Goal: Task Accomplishment & Management: Manage account settings

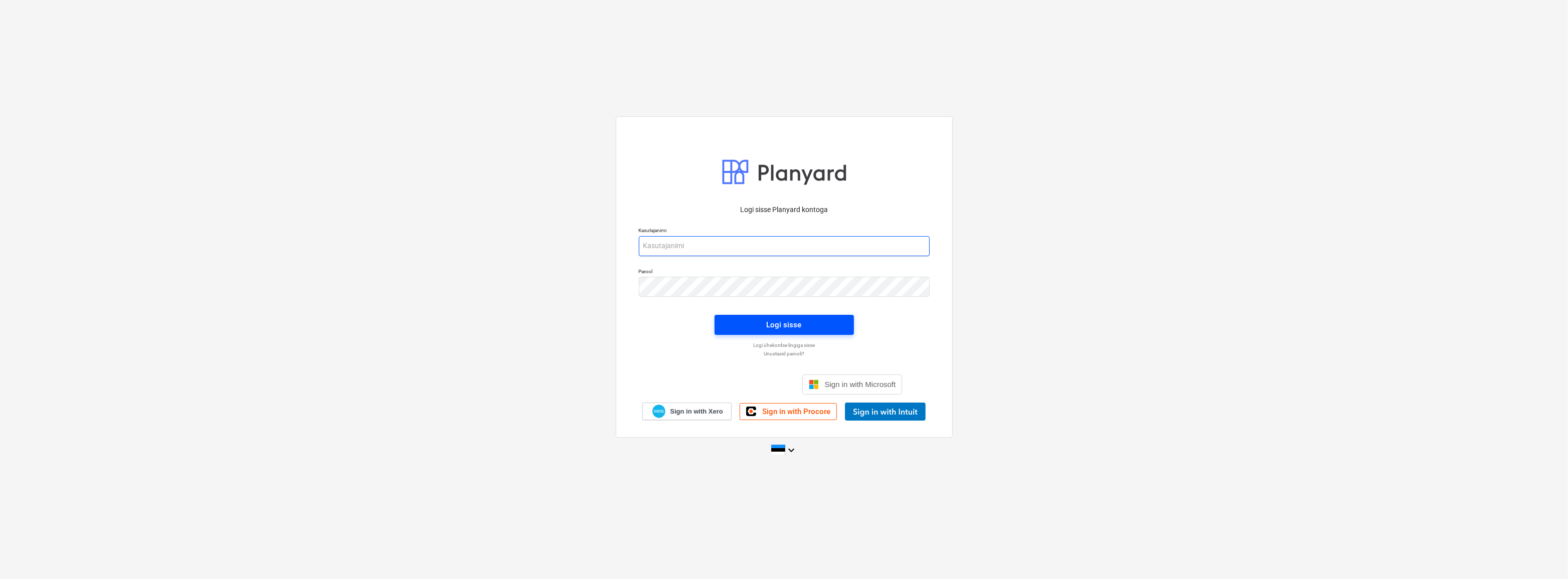
type input "[EMAIL_ADDRESS][DOMAIN_NAME]"
click at [787, 324] on div "Logi sisse" at bounding box center [784, 324] width 35 height 13
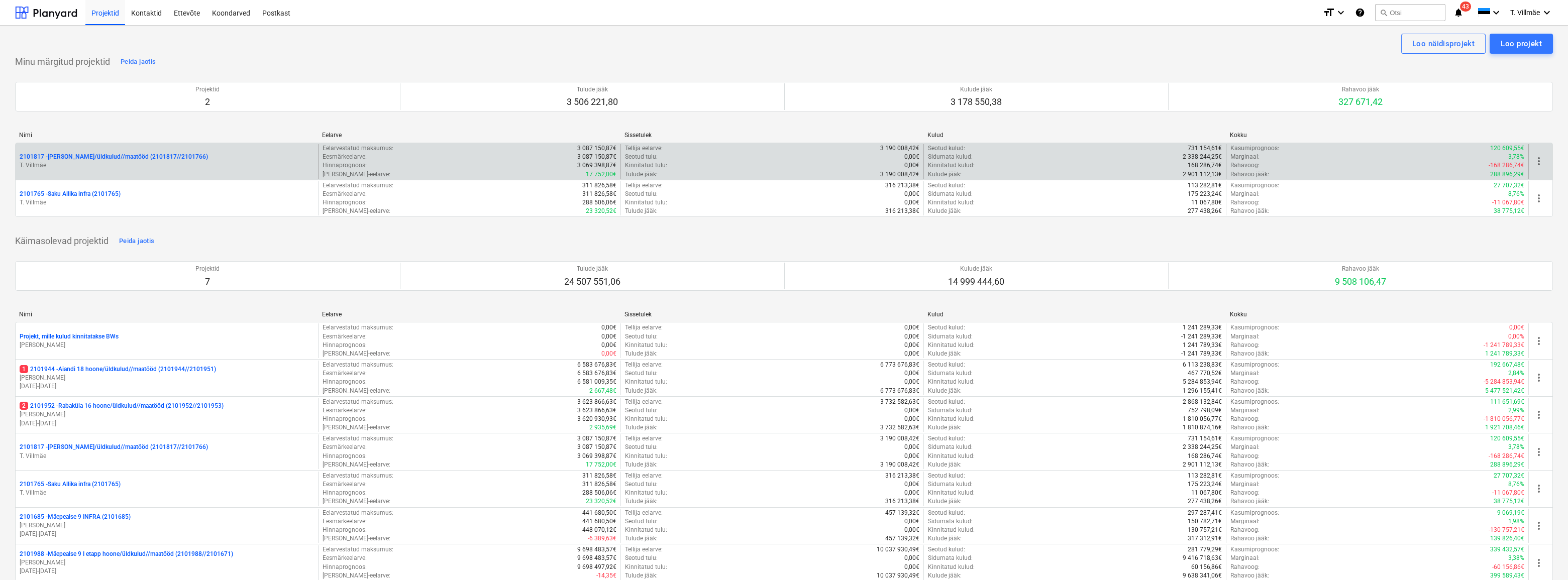
click at [121, 158] on p "2101817 - [PERSON_NAME]/üldkulud//maatööd (2101817//2101766)" at bounding box center [113, 157] width 188 height 8
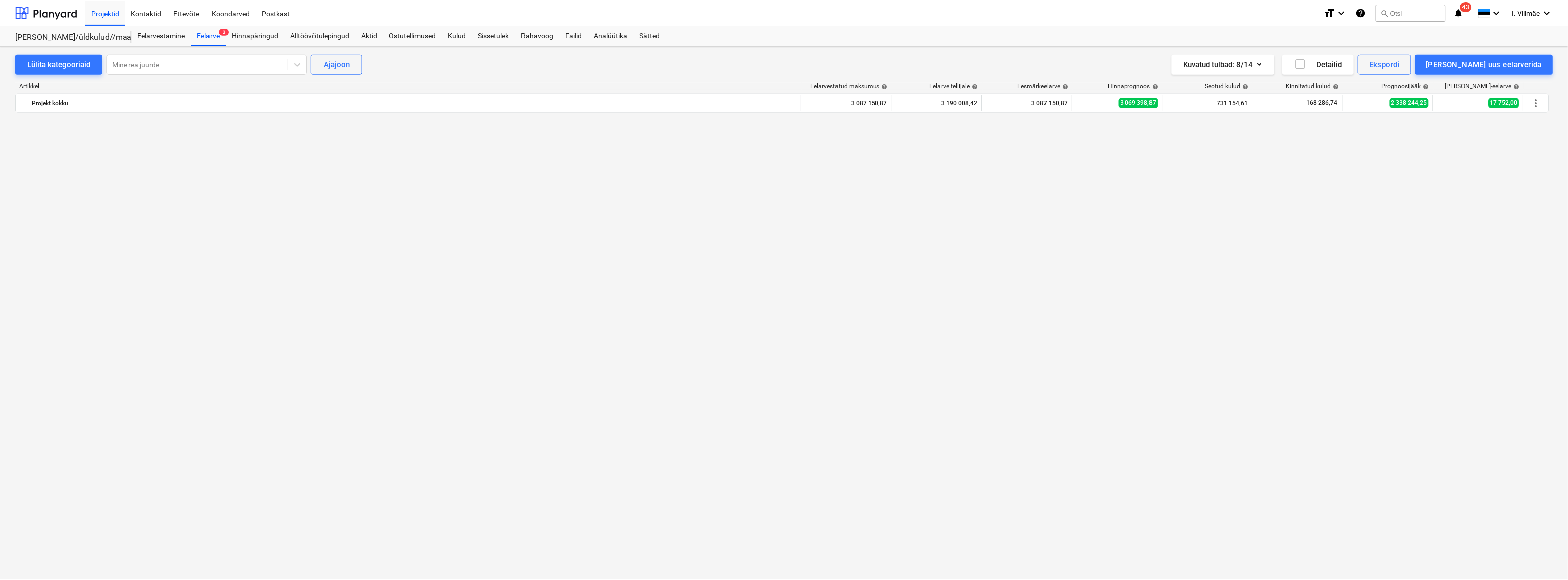
scroll to position [1141, 0]
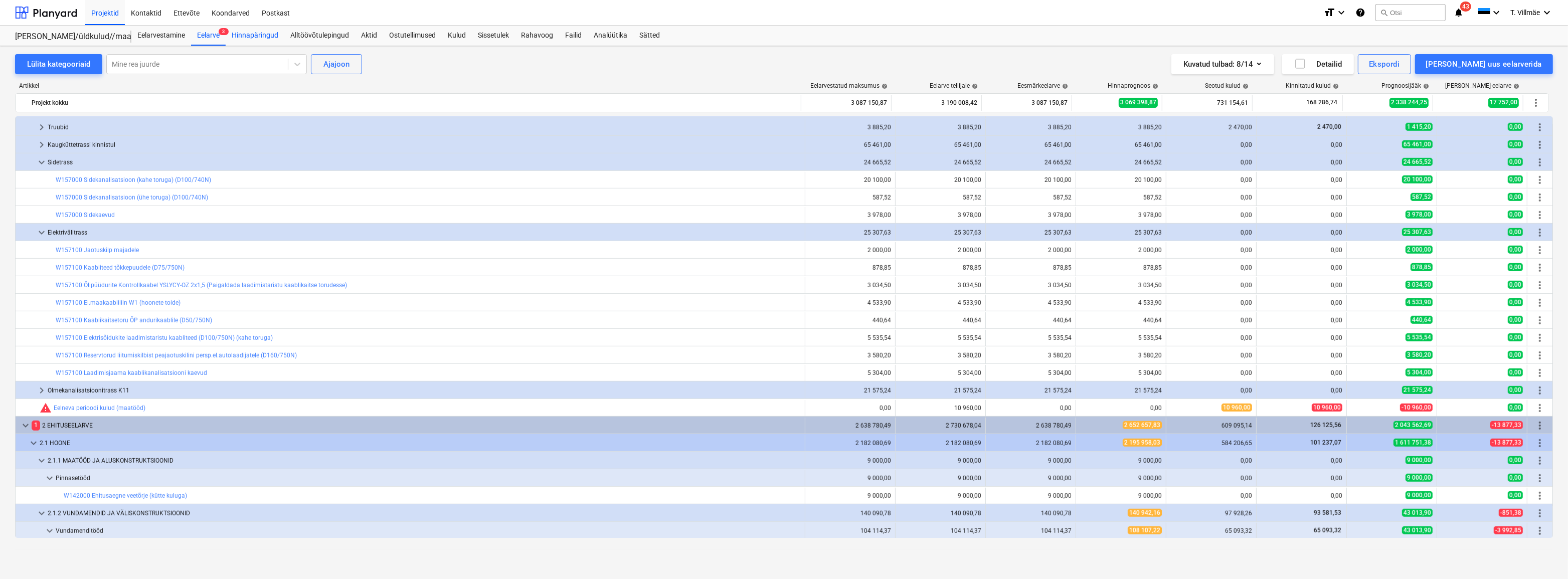
click at [246, 34] on div "Hinnapäringud" at bounding box center [255, 35] width 58 height 20
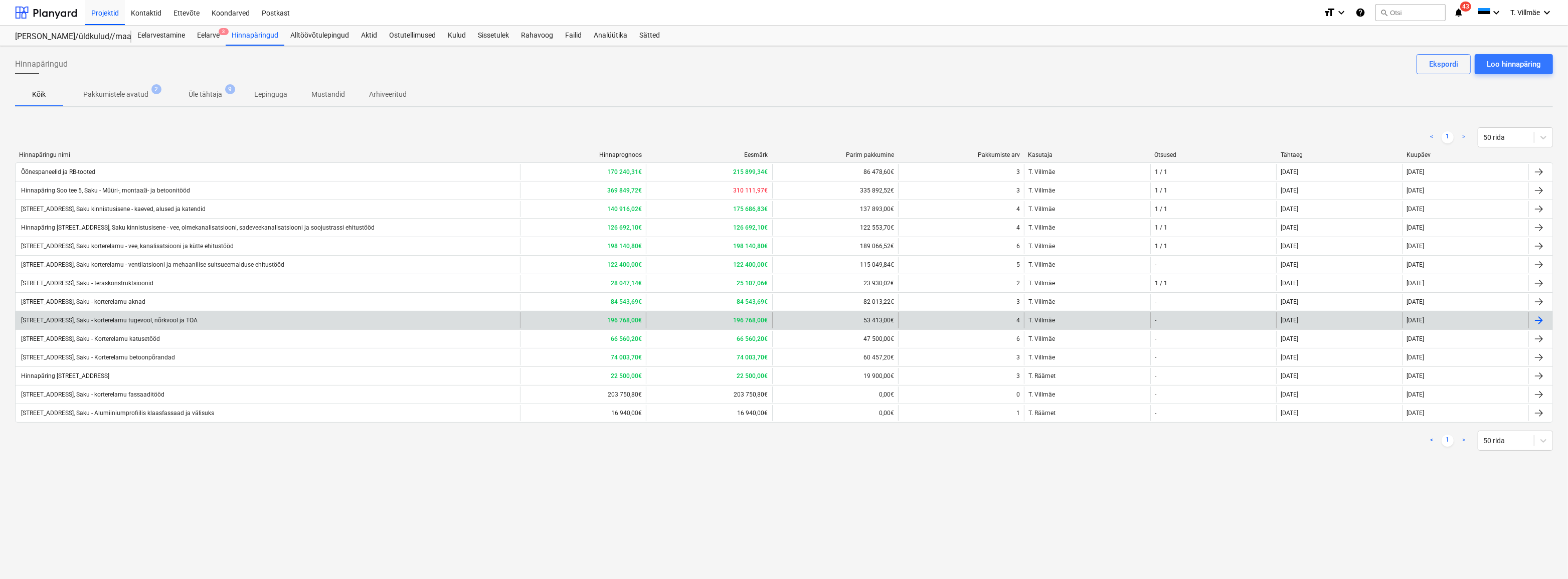
click at [149, 319] on div "[STREET_ADDRESS], Saku - korterelamu tugevool, nõrkvool ja TOA" at bounding box center [109, 320] width 178 height 7
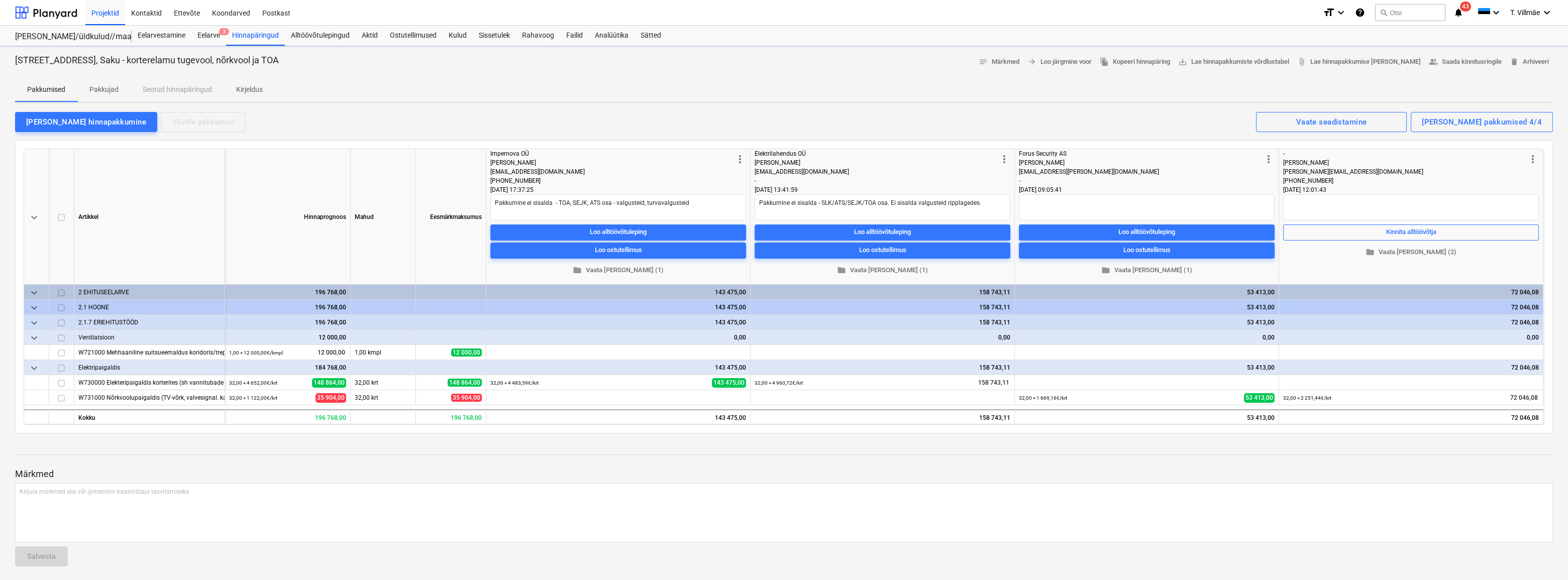
type textarea "x"
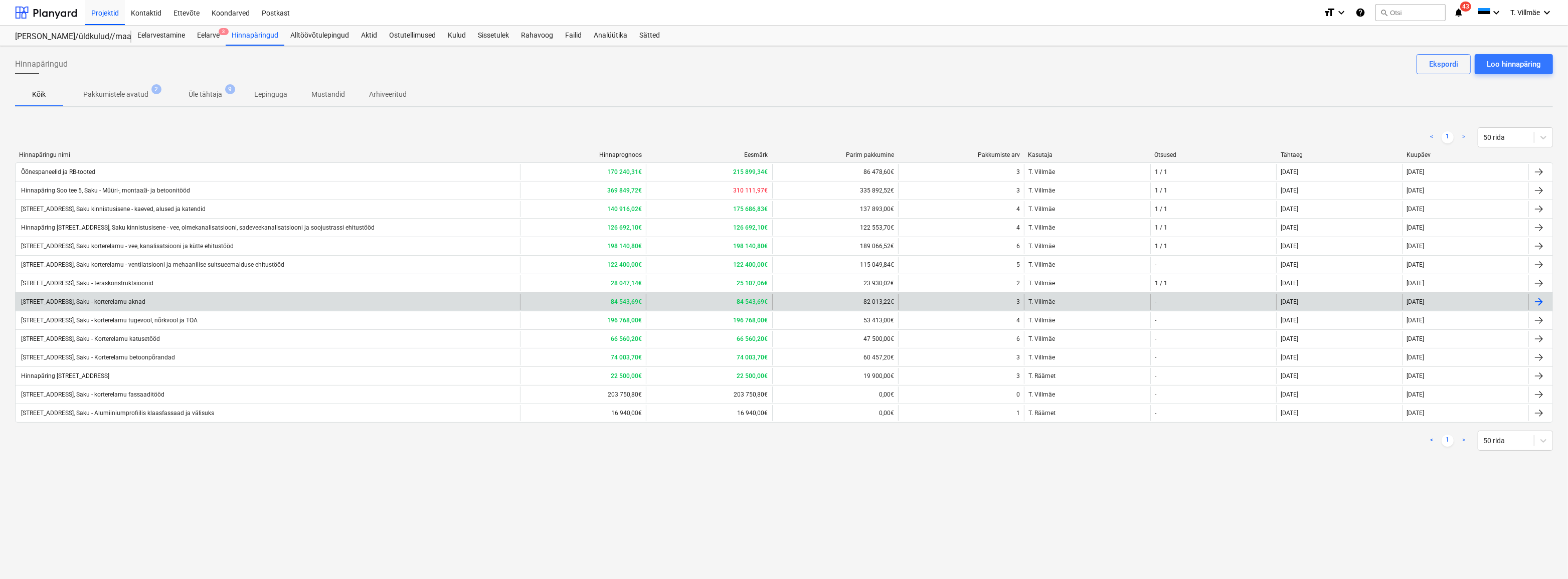
click at [136, 300] on div "[STREET_ADDRESS], Saku - korterelamu aknad" at bounding box center [82, 301] width 126 height 7
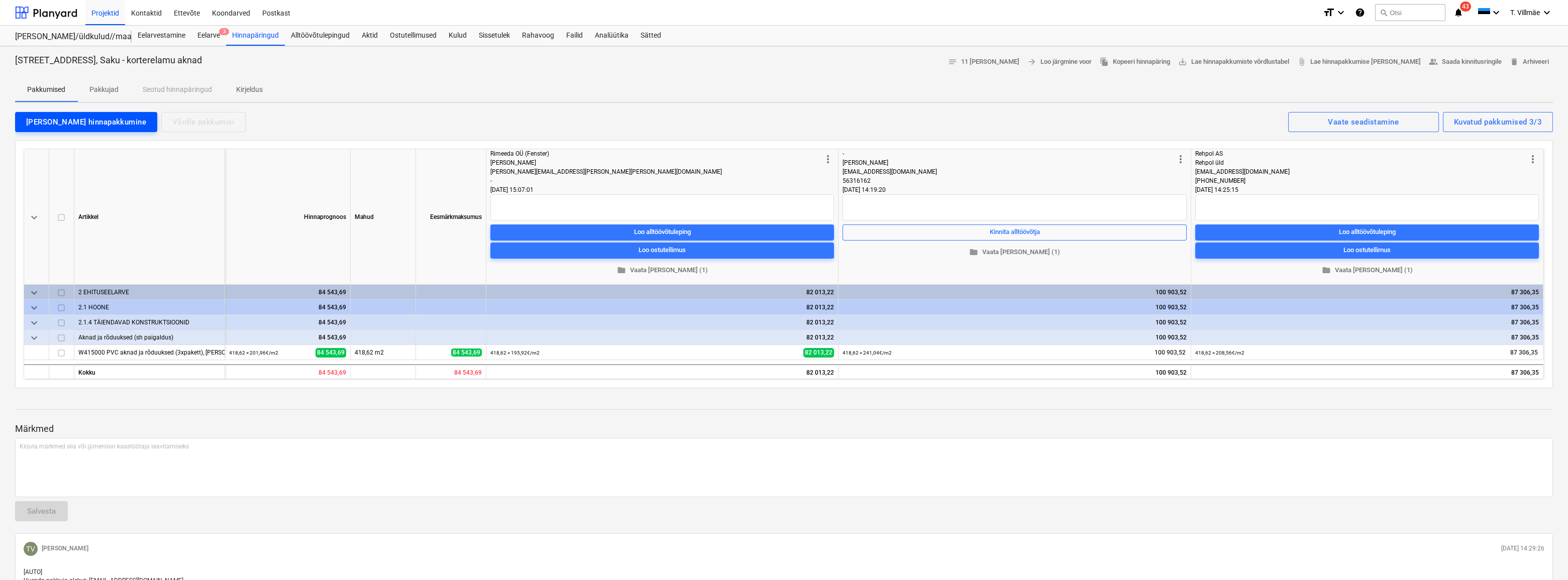
click at [56, 125] on div "[PERSON_NAME] hinnapakkumine" at bounding box center [86, 122] width 120 height 13
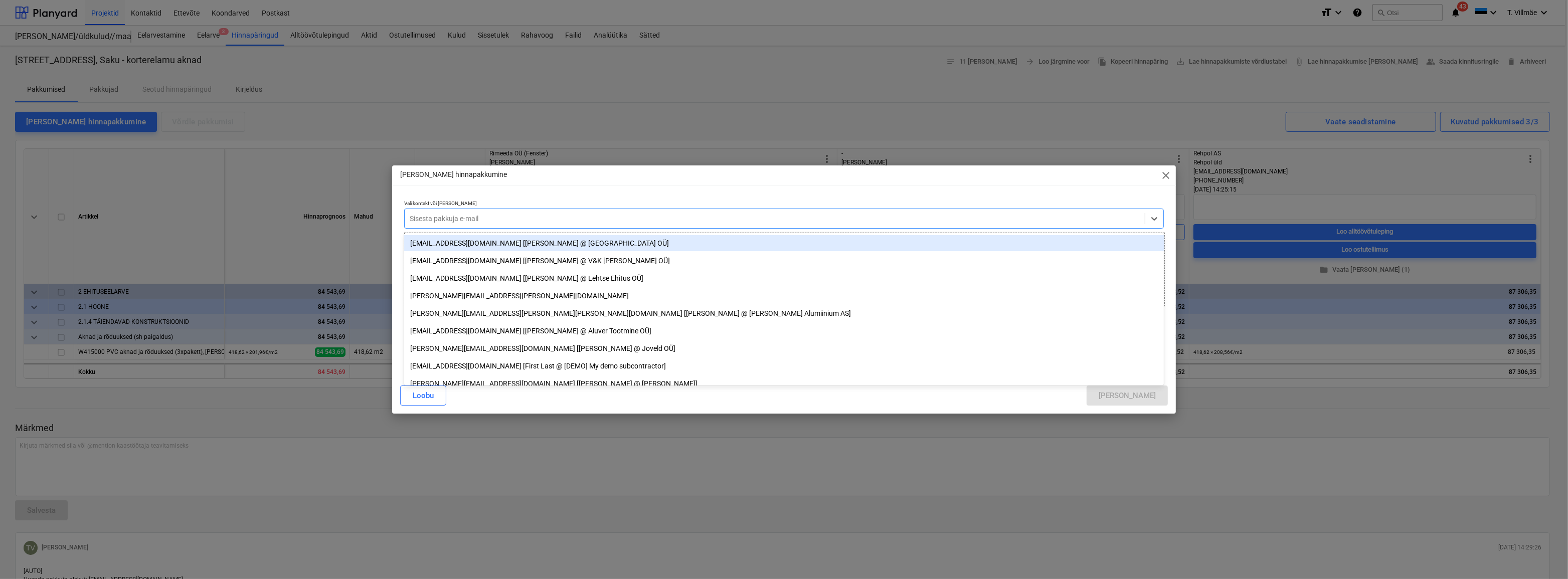
click at [444, 219] on div at bounding box center [775, 218] width 731 height 10
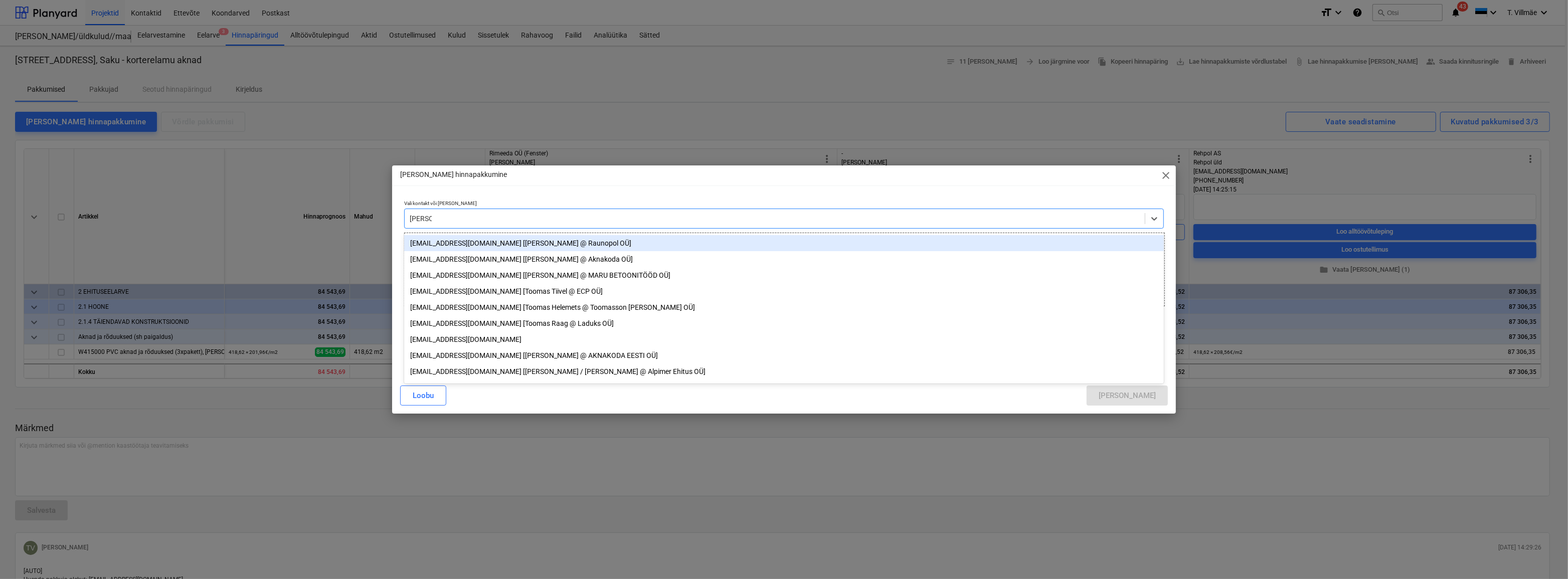
type input "toomas"
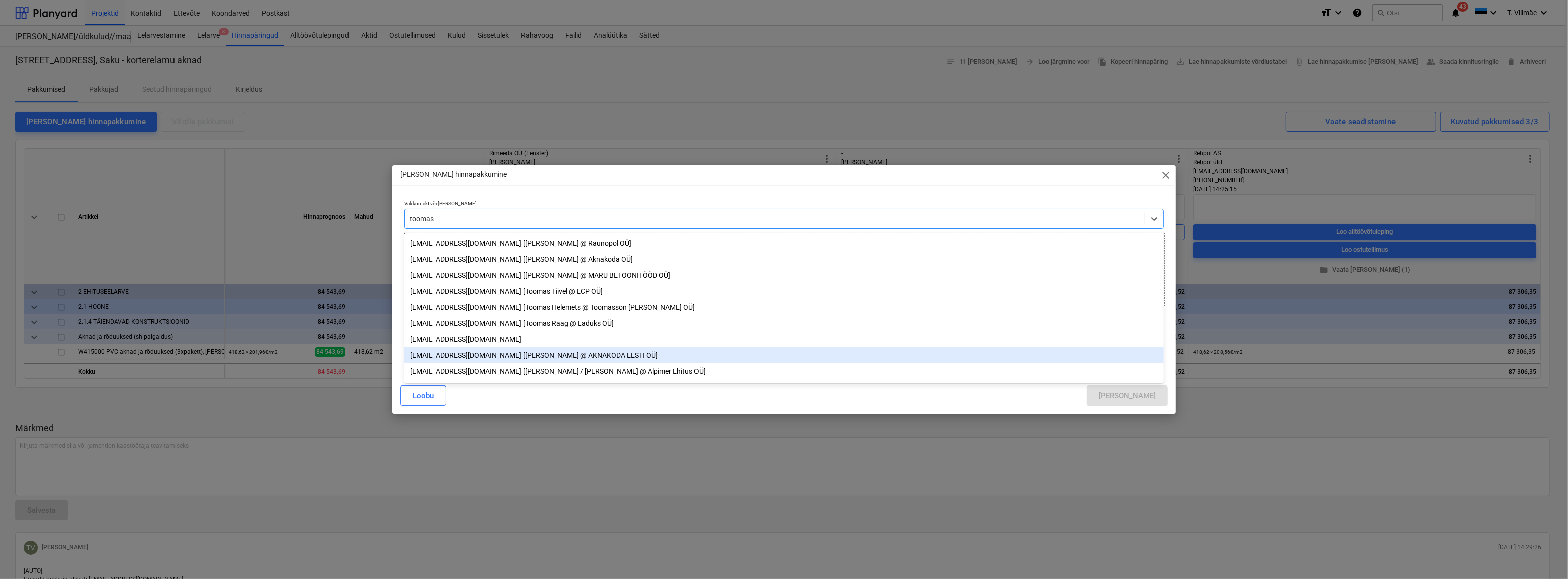
click at [477, 361] on div "[EMAIL_ADDRESS][DOMAIN_NAME] [[PERSON_NAME] @ AKNAKODA EESTI OÜ]" at bounding box center [784, 355] width 760 height 16
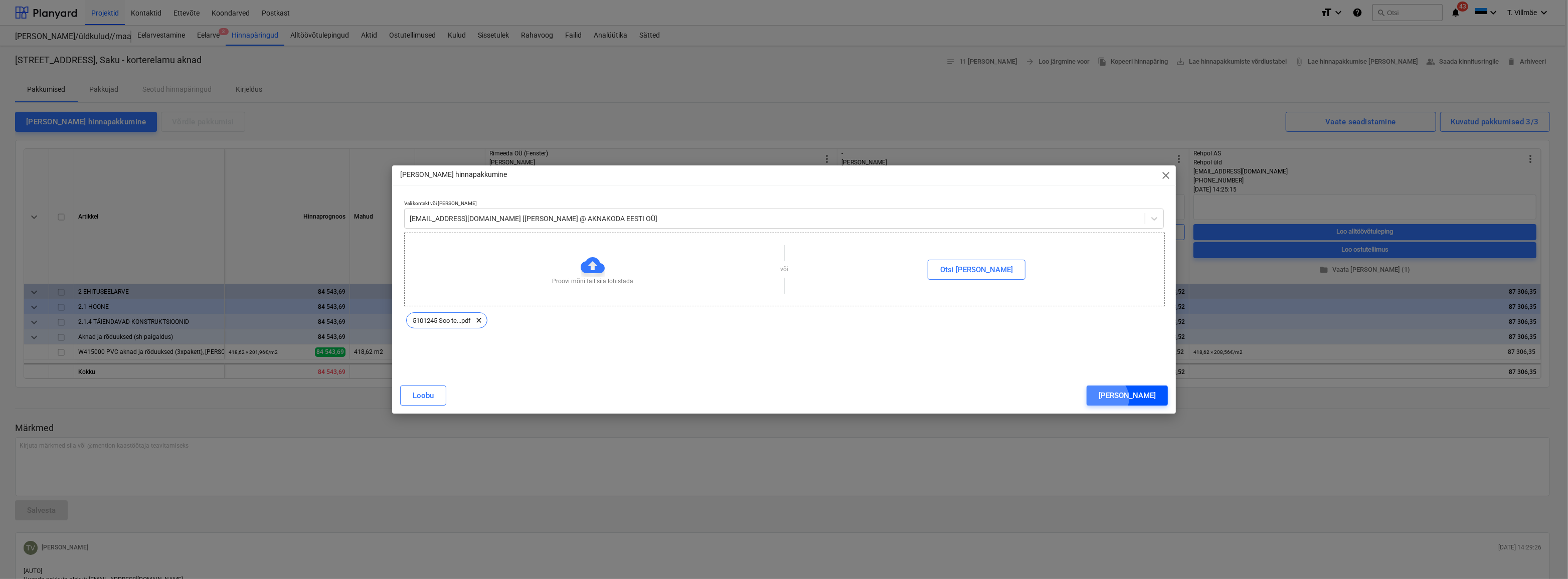
click at [788, 398] on div "[PERSON_NAME]" at bounding box center [1127, 395] width 57 height 13
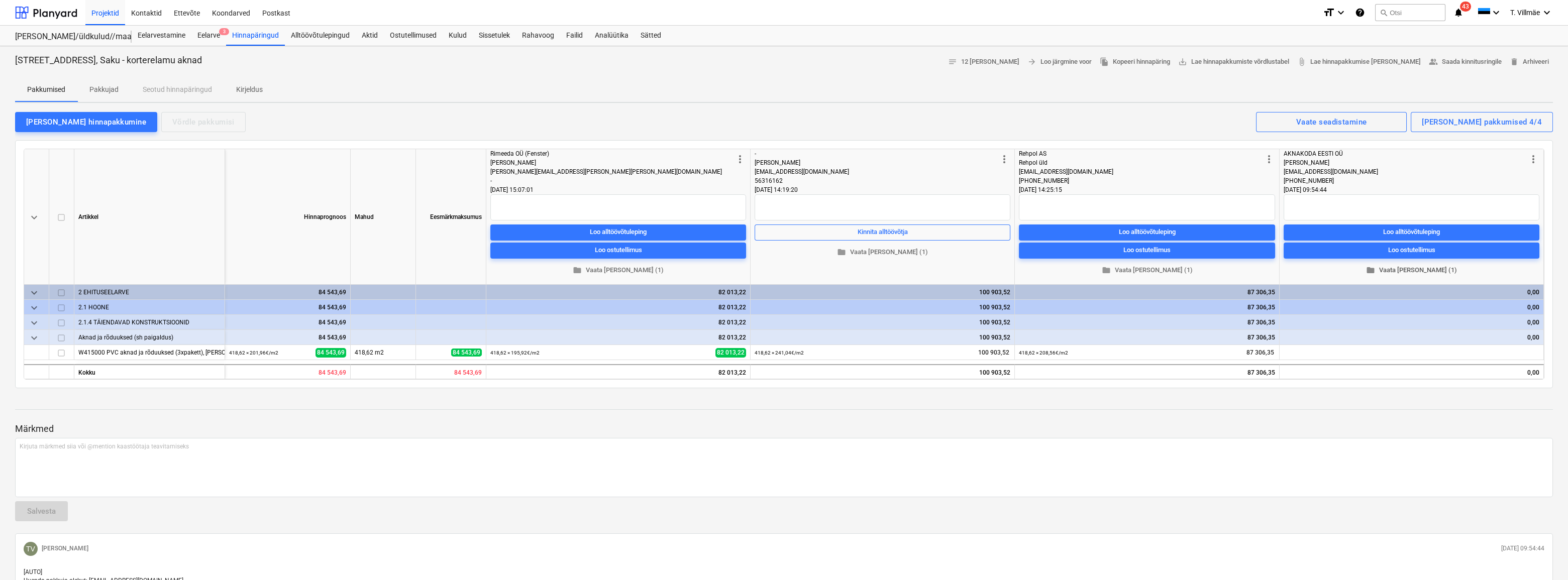
click at [790, 273] on span "folder Vaata [PERSON_NAME] (1)" at bounding box center [1411, 270] width 248 height 11
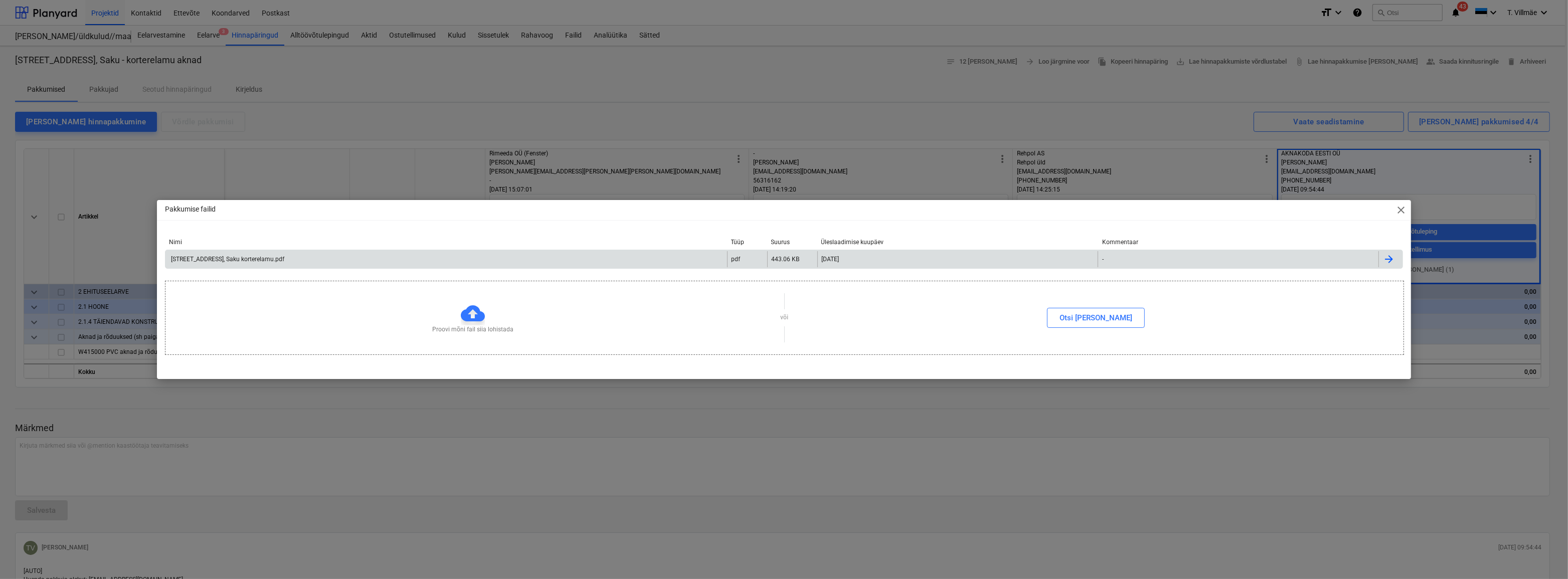
click at [231, 260] on div "[STREET_ADDRESS], Saku korterelamu.pdf" at bounding box center [226, 258] width 115 height 7
click at [258, 262] on div "[STREET_ADDRESS], Saku korterelamu.pdf" at bounding box center [226, 258] width 115 height 7
click at [788, 213] on span "close" at bounding box center [1401, 210] width 12 height 12
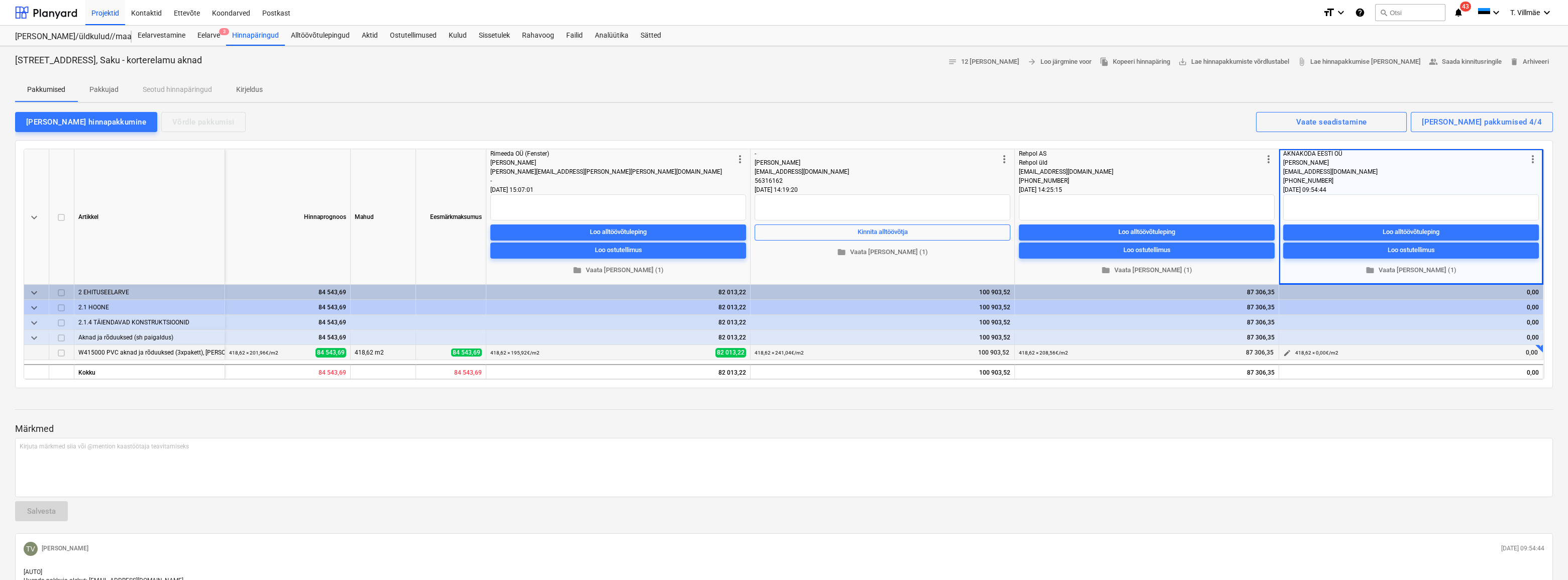
click at [790, 355] on span "edit" at bounding box center [1287, 353] width 8 height 8
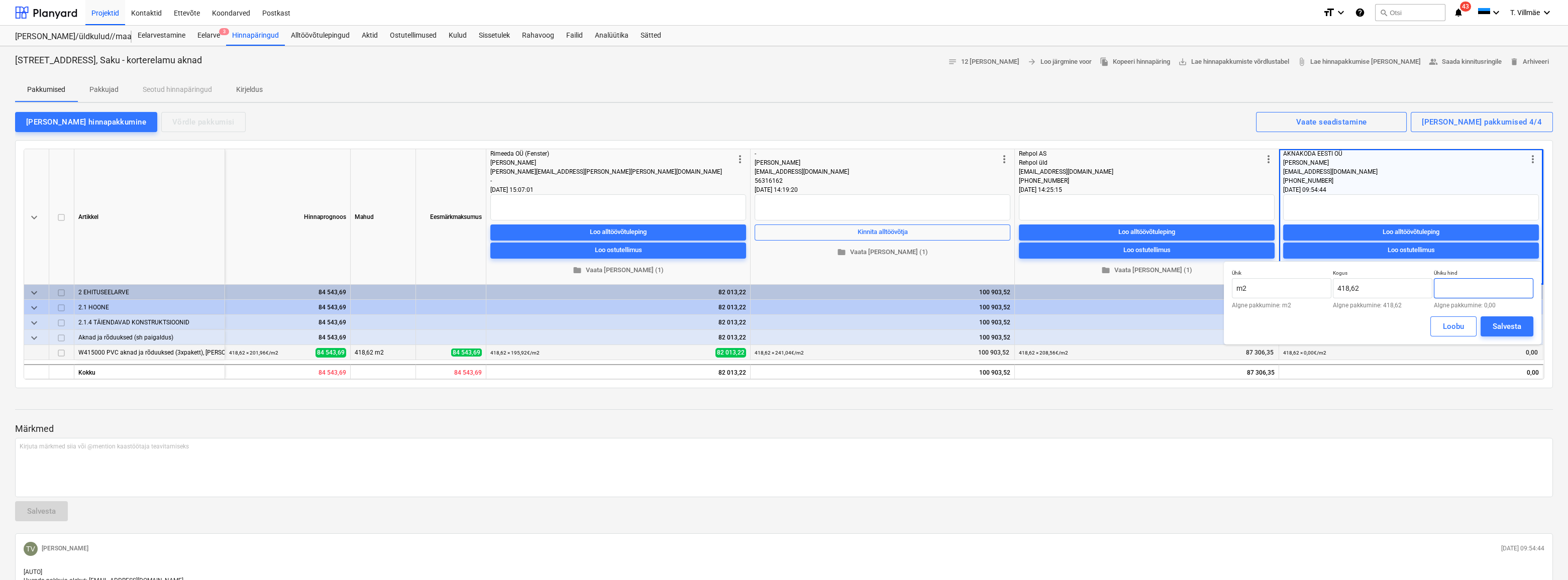
click at [790, 286] on input "text" at bounding box center [1483, 288] width 100 height 20
type input "194,69"
click at [790, 326] on div "Salvesta" at bounding box center [1506, 326] width 29 height 13
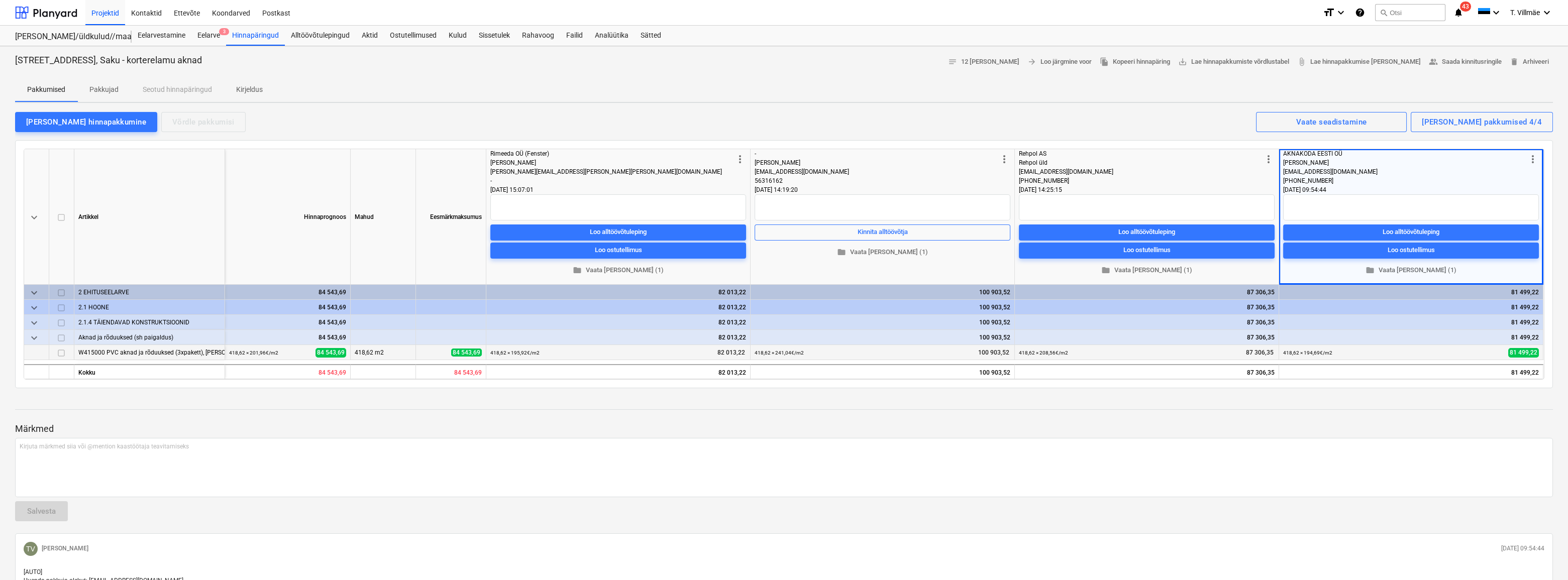
click at [790, 134] on div at bounding box center [783, 136] width 1537 height 8
click at [695, 412] on p "Märkmed" at bounding box center [783, 429] width 1537 height 12
click at [790, 356] on div "418,62 × 194,69€ / m2" at bounding box center [1320, 353] width 50 height 16
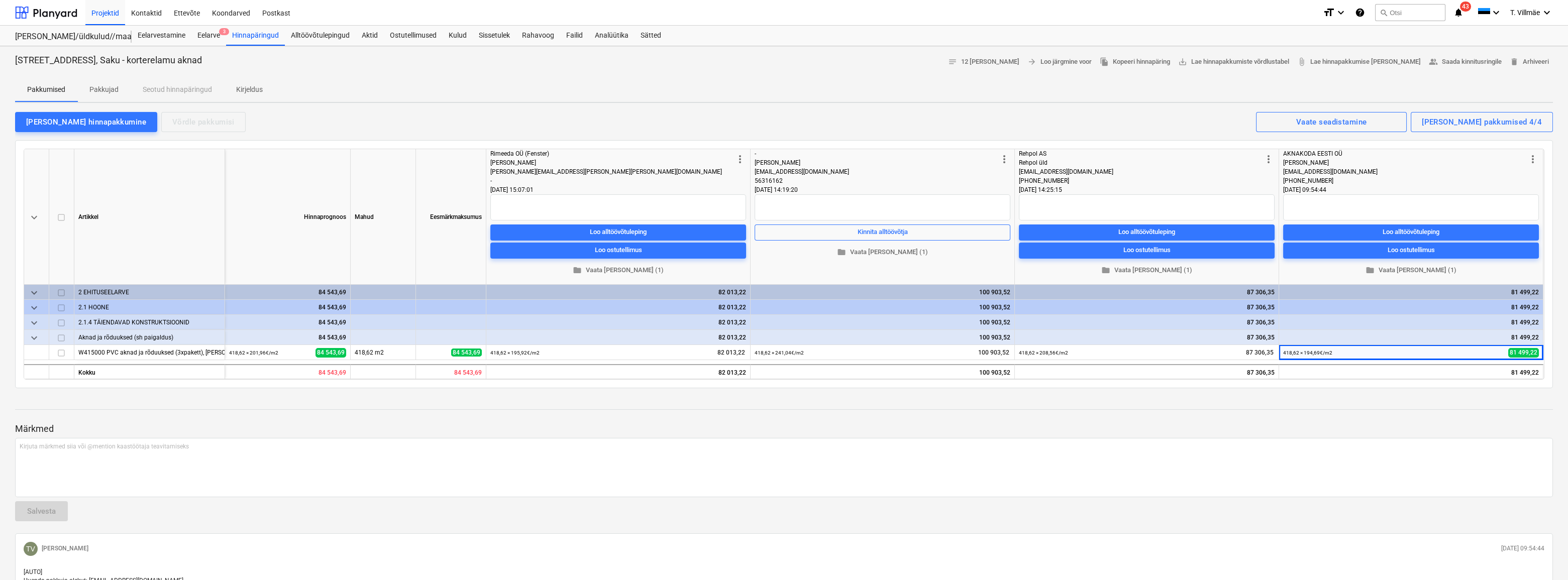
click at [790, 412] on div at bounding box center [783, 419] width 1537 height 8
click at [790, 355] on span "edit" at bounding box center [1287, 353] width 8 height 8
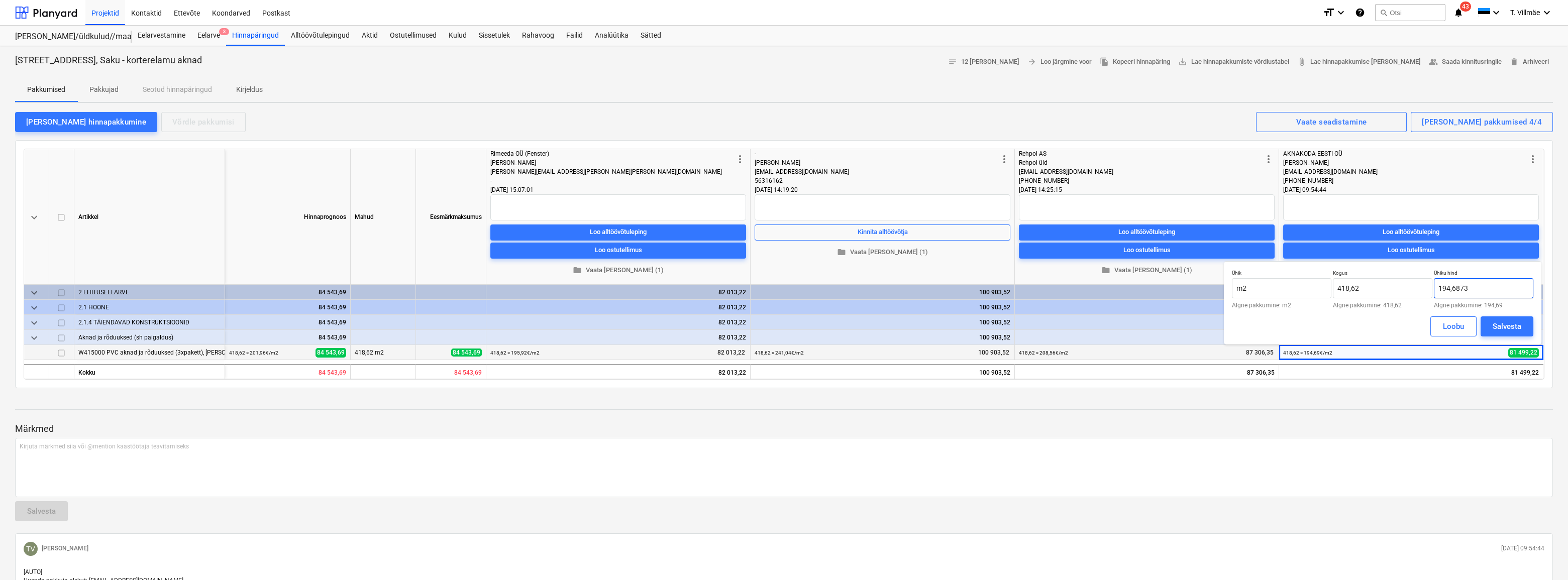
click at [790, 295] on input "194,6873" at bounding box center [1483, 288] width 100 height 20
type input "194,69"
click at [790, 325] on div "Salvesta" at bounding box center [1506, 326] width 29 height 13
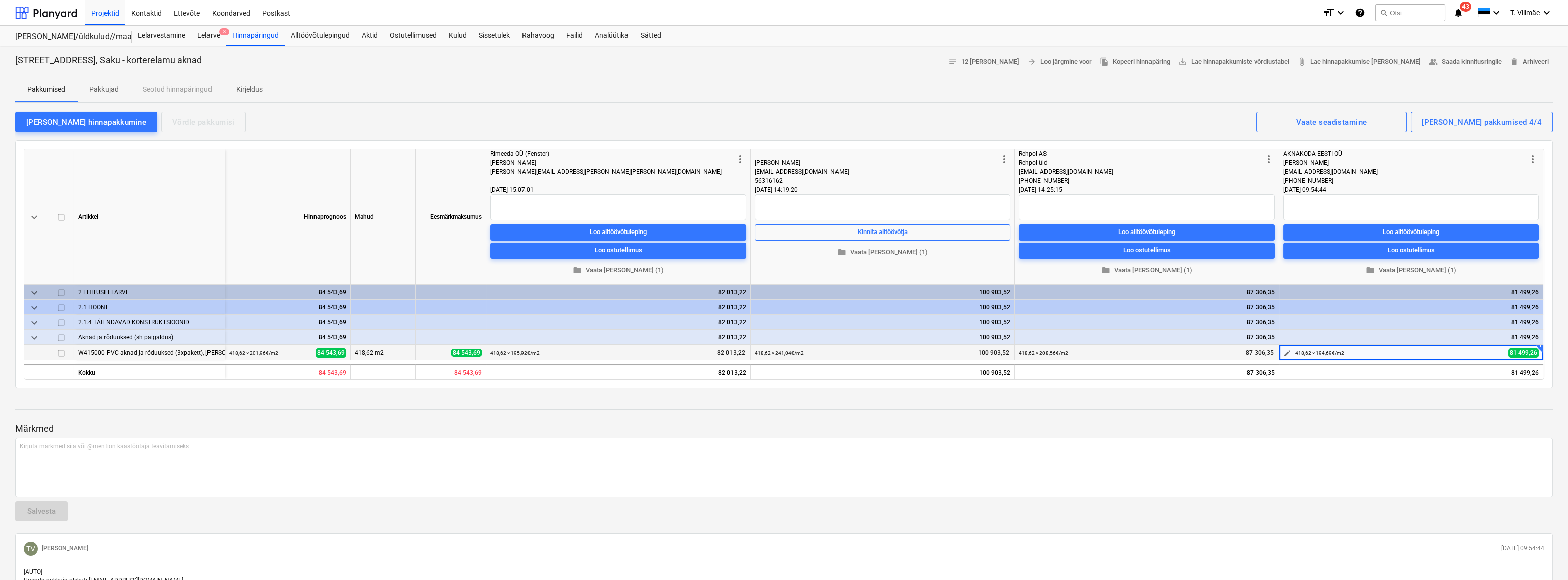
click at [790, 353] on span "edit" at bounding box center [1287, 353] width 8 height 8
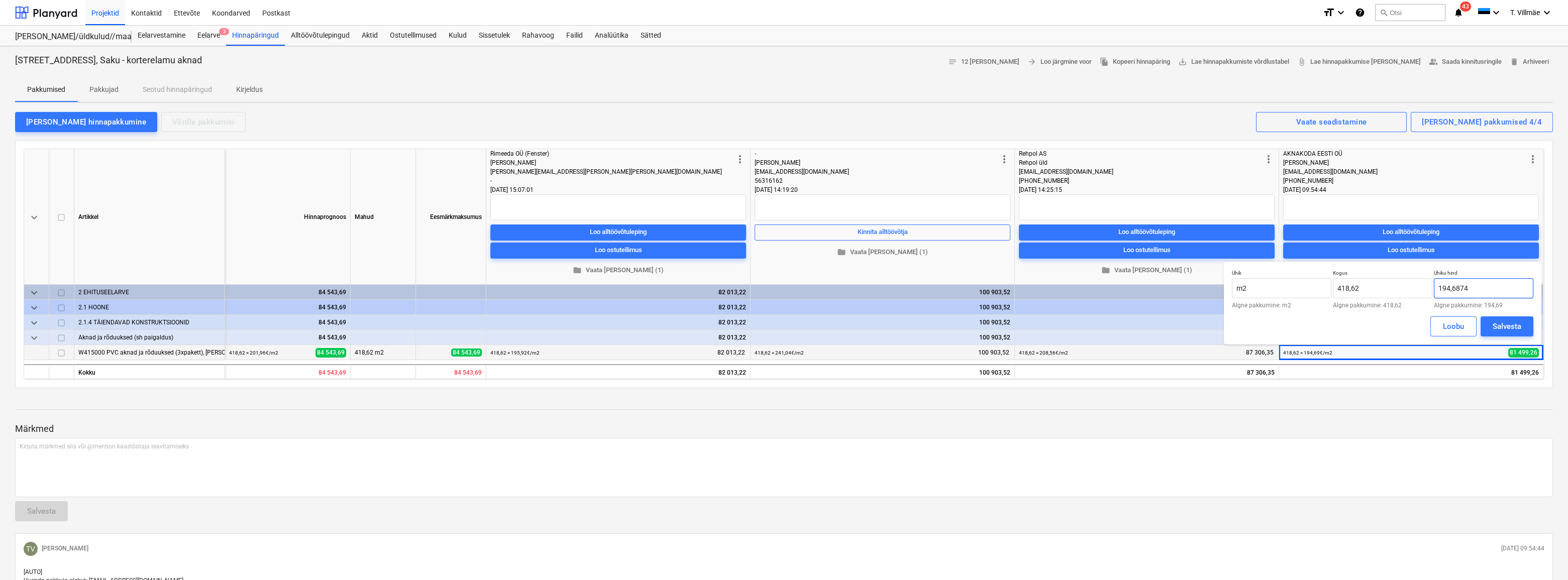
click at [790, 289] on input "194,6874" at bounding box center [1483, 288] width 100 height 20
click at [790, 287] on input "194,6874" at bounding box center [1483, 288] width 100 height 20
type input "194,69"
click at [790, 323] on button "Salvesta" at bounding box center [1506, 326] width 53 height 20
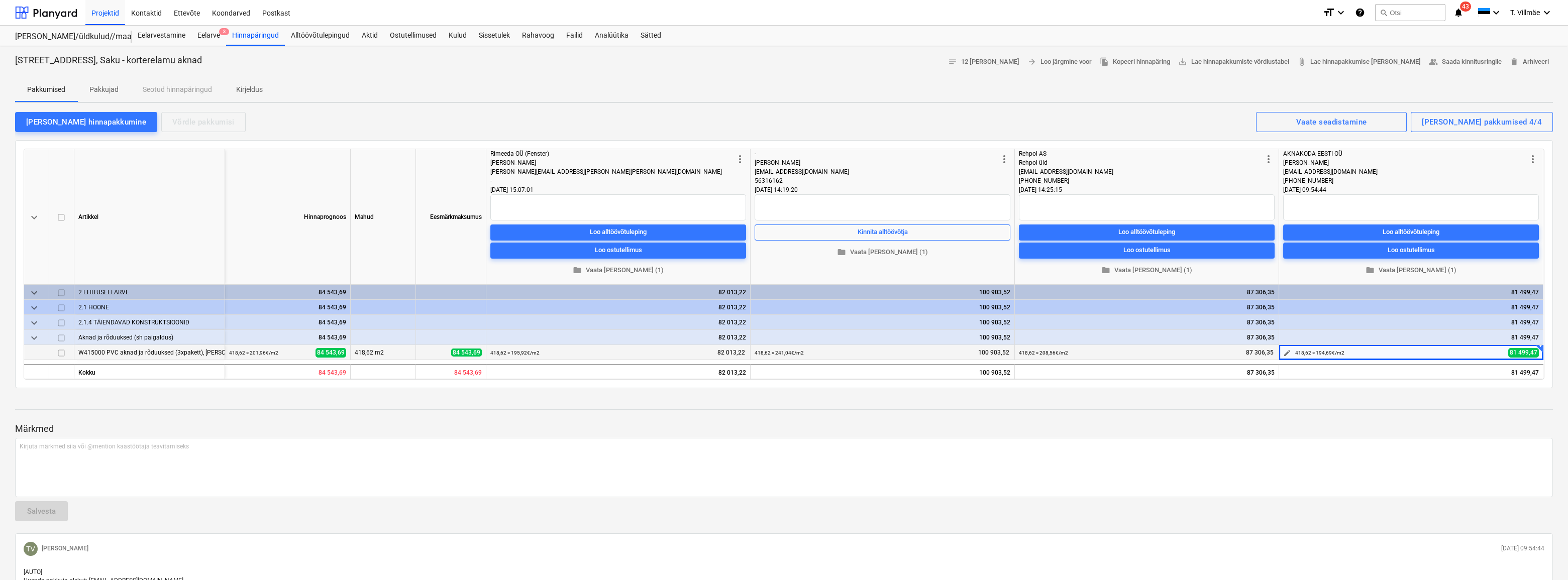
click at [790, 352] on span "edit" at bounding box center [1287, 353] width 8 height 8
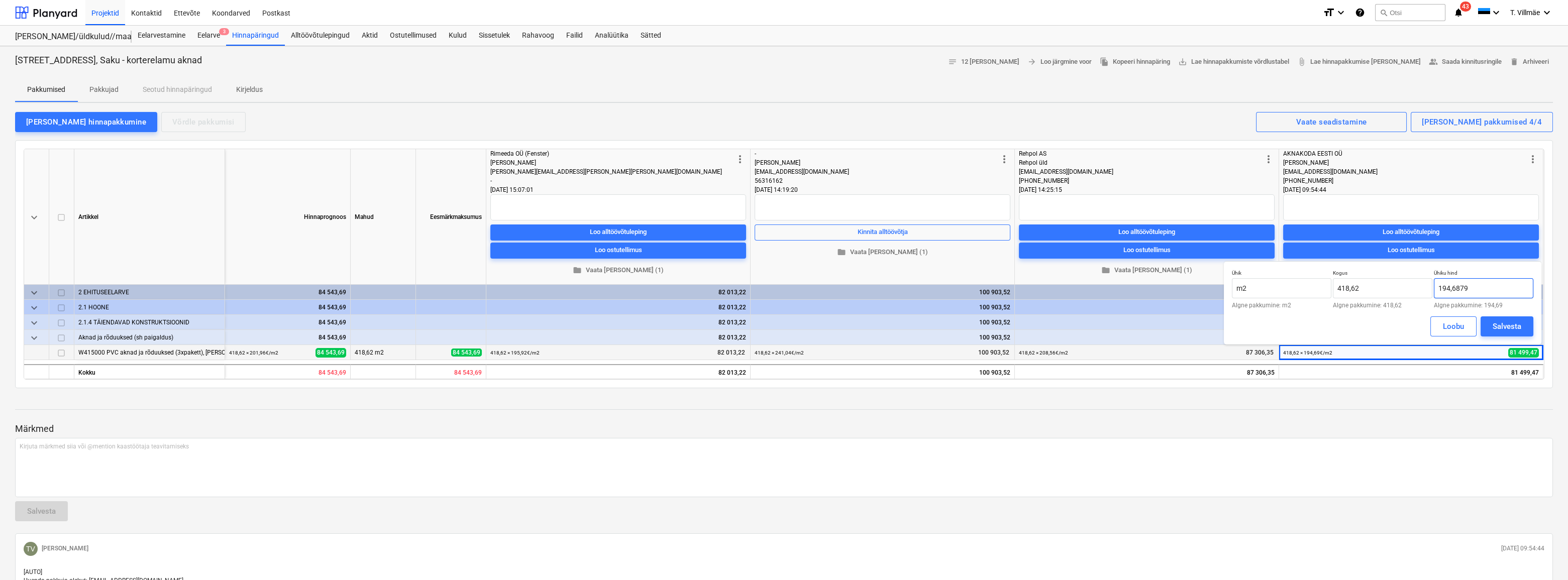
click at [790, 291] on input "194,6879" at bounding box center [1483, 288] width 100 height 20
type input "194,69"
click at [790, 328] on div "Salvesta" at bounding box center [1506, 326] width 29 height 13
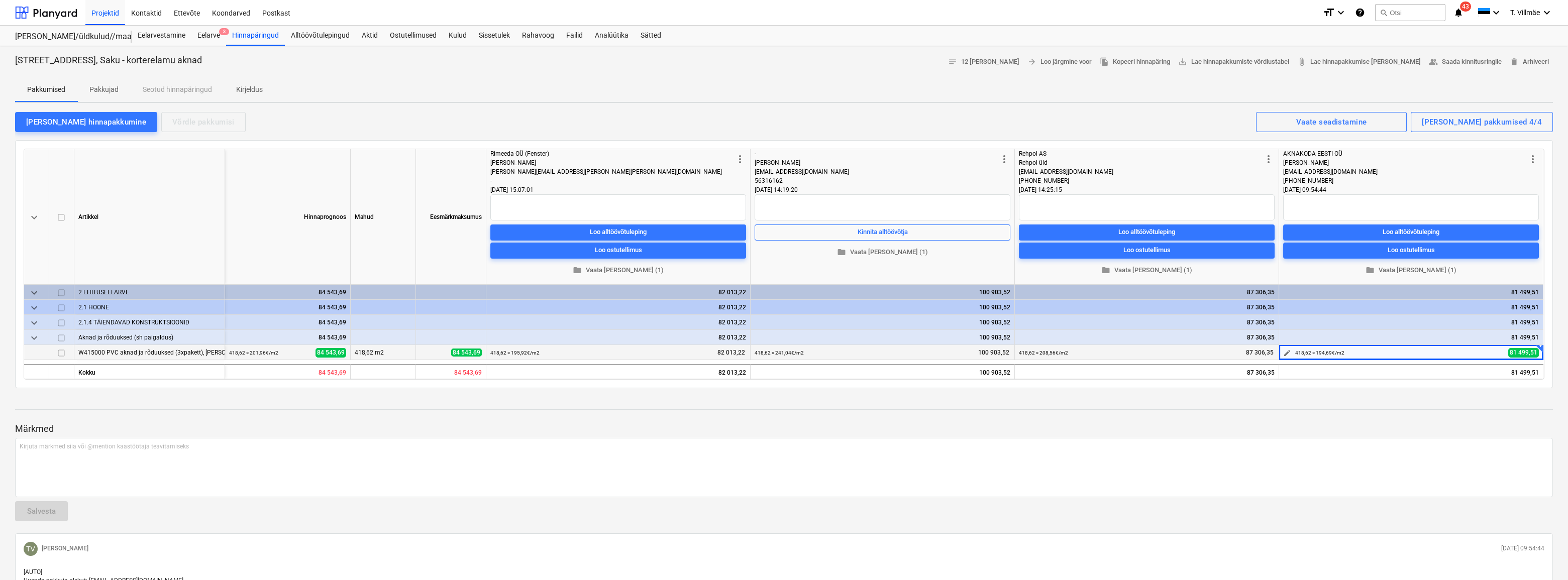
click at [790, 353] on span "edit" at bounding box center [1287, 353] width 8 height 8
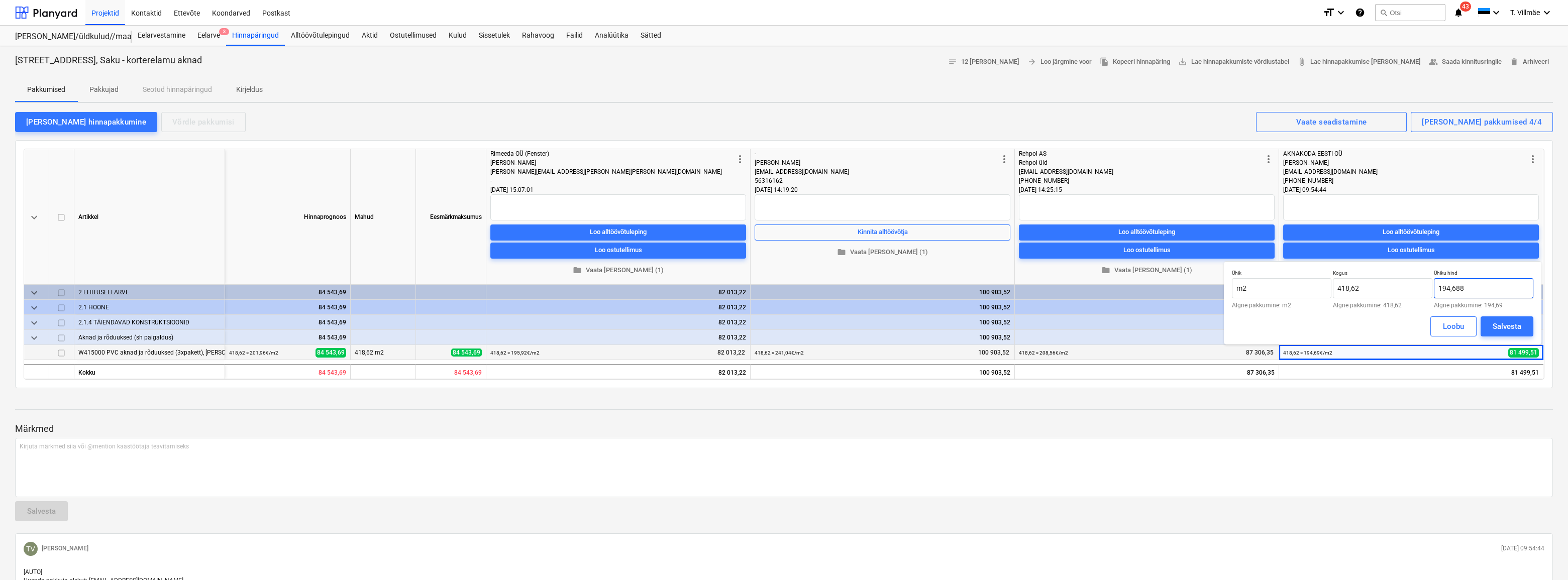
click at [790, 291] on input "194,688" at bounding box center [1483, 288] width 100 height 20
type input "194,69"
click at [790, 326] on div "Salvesta" at bounding box center [1506, 326] width 29 height 13
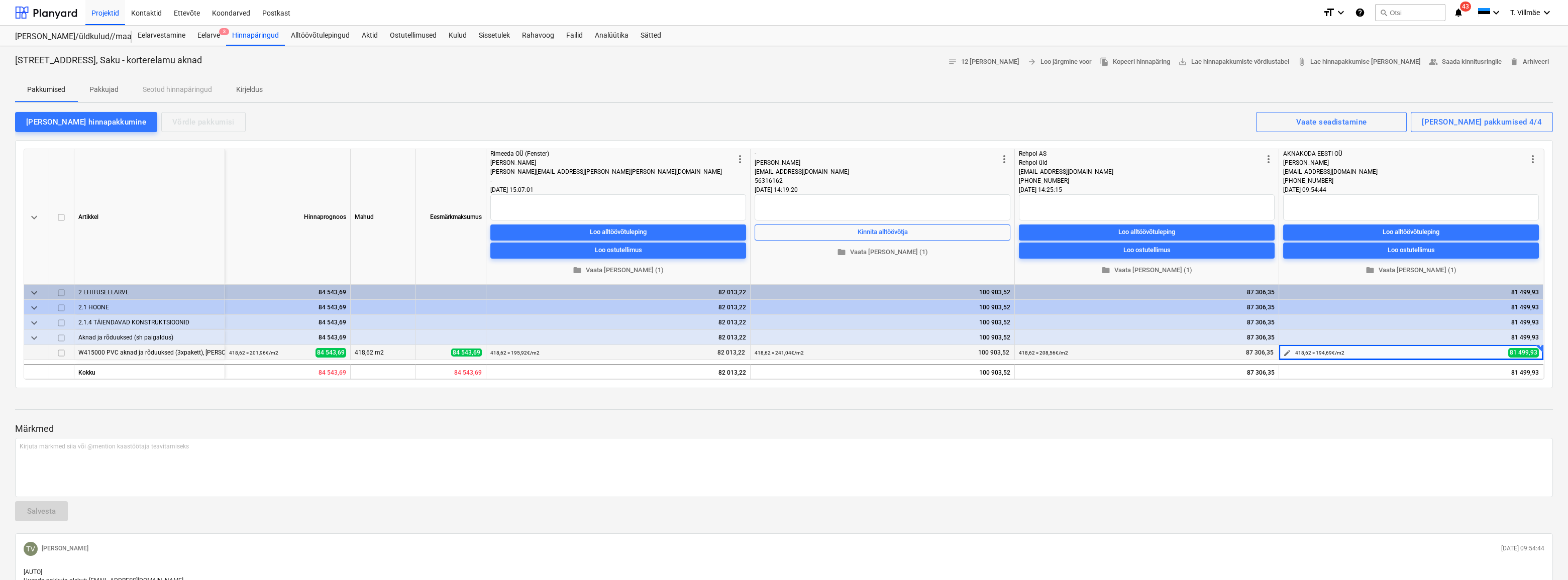
click at [790, 352] on span "edit" at bounding box center [1287, 353] width 8 height 8
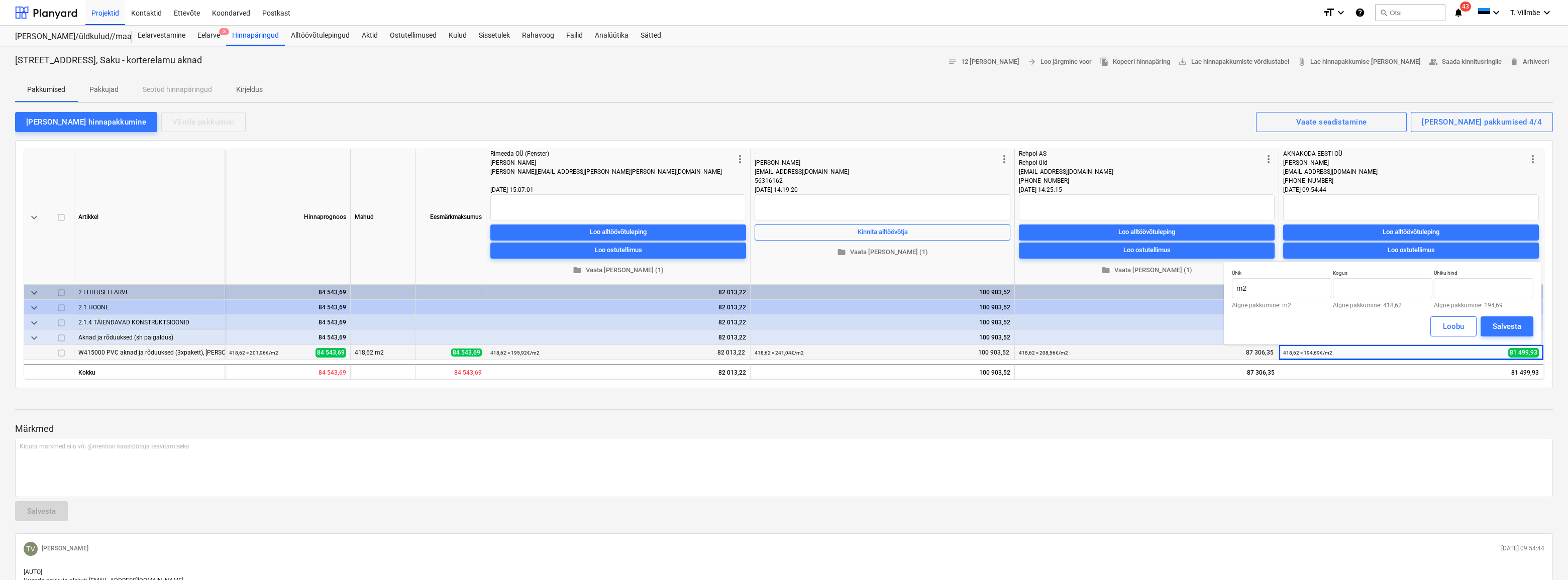
type input "418,62"
click at [790, 290] on input "194,689" at bounding box center [1483, 288] width 100 height 20
type input "194,69"
click at [790, 325] on div "Salvesta" at bounding box center [1506, 326] width 29 height 13
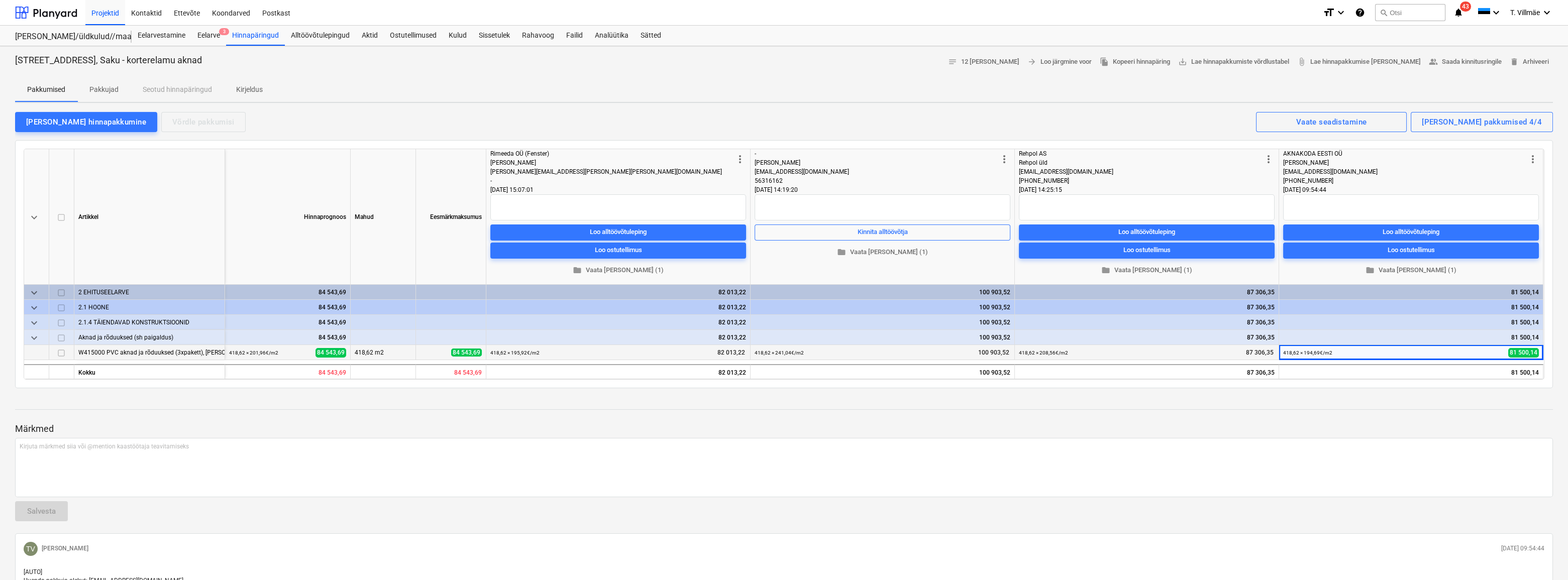
click at [790, 337] on div "81 500,14" at bounding box center [1410, 338] width 256 height 15
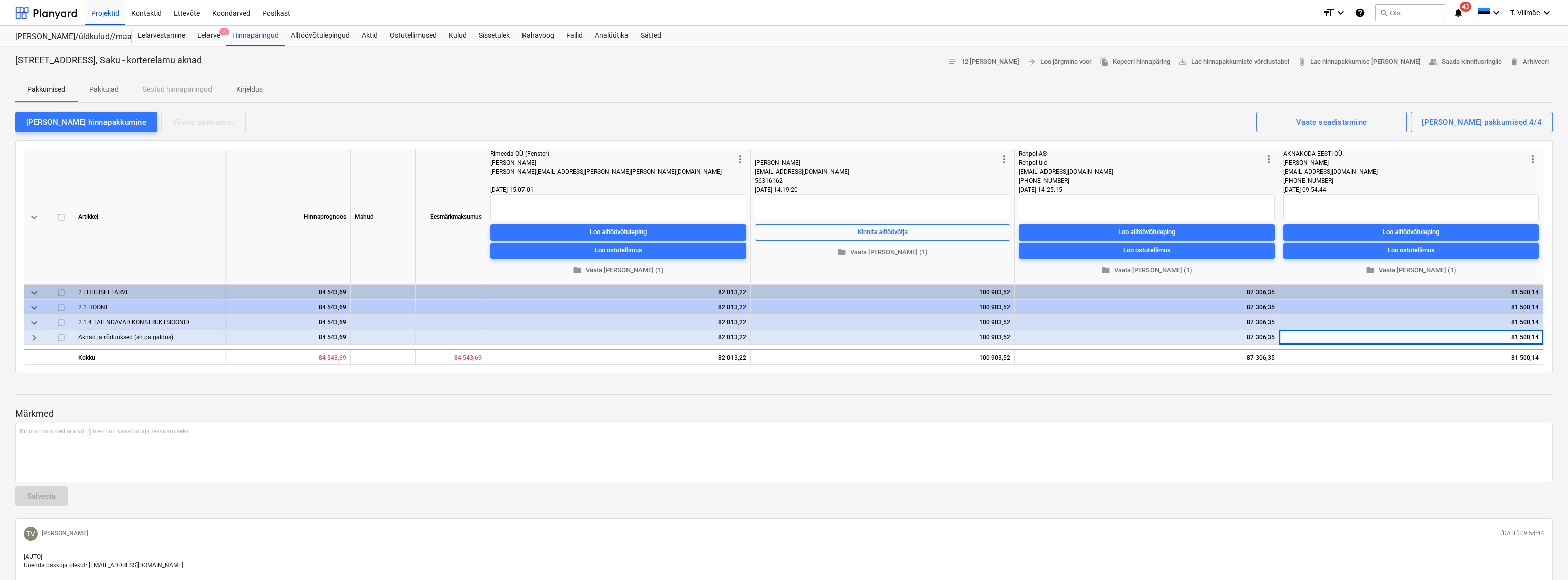
click at [790, 355] on div "81 500,14" at bounding box center [1411, 356] width 264 height 15
click at [790, 340] on div "81 500,14" at bounding box center [1410, 338] width 256 height 15
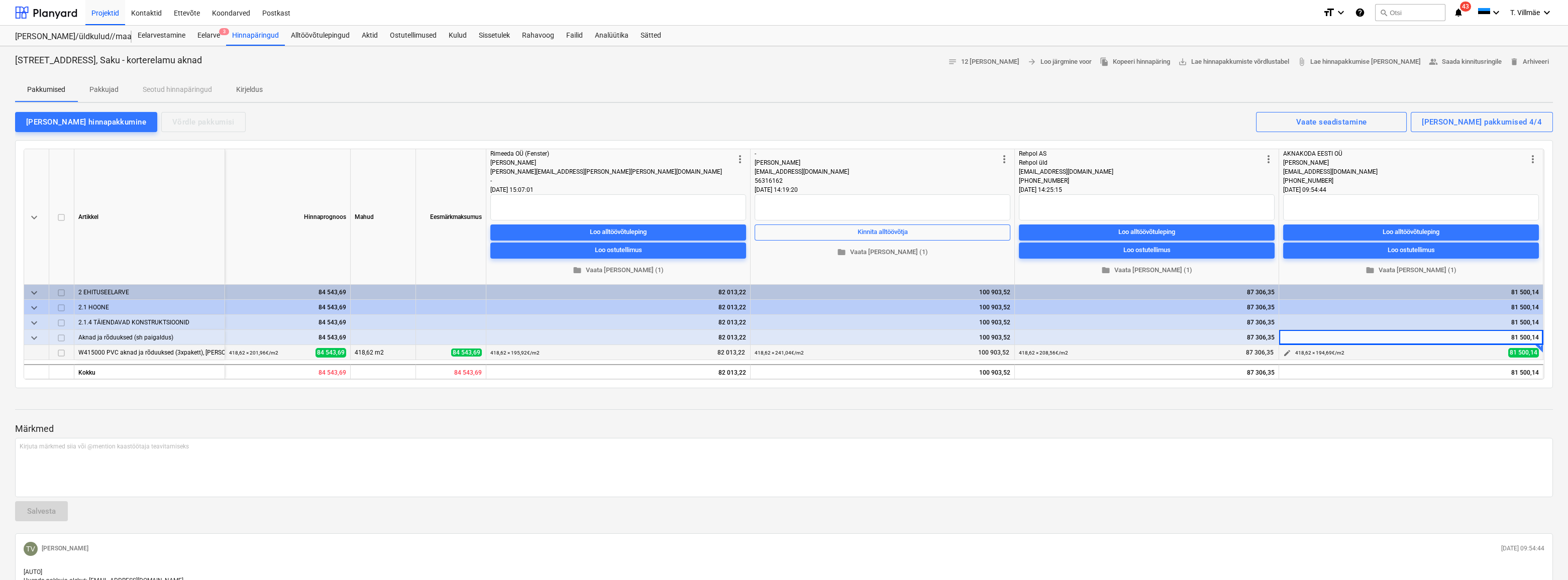
click at [790, 353] on span "edit" at bounding box center [1287, 353] width 8 height 8
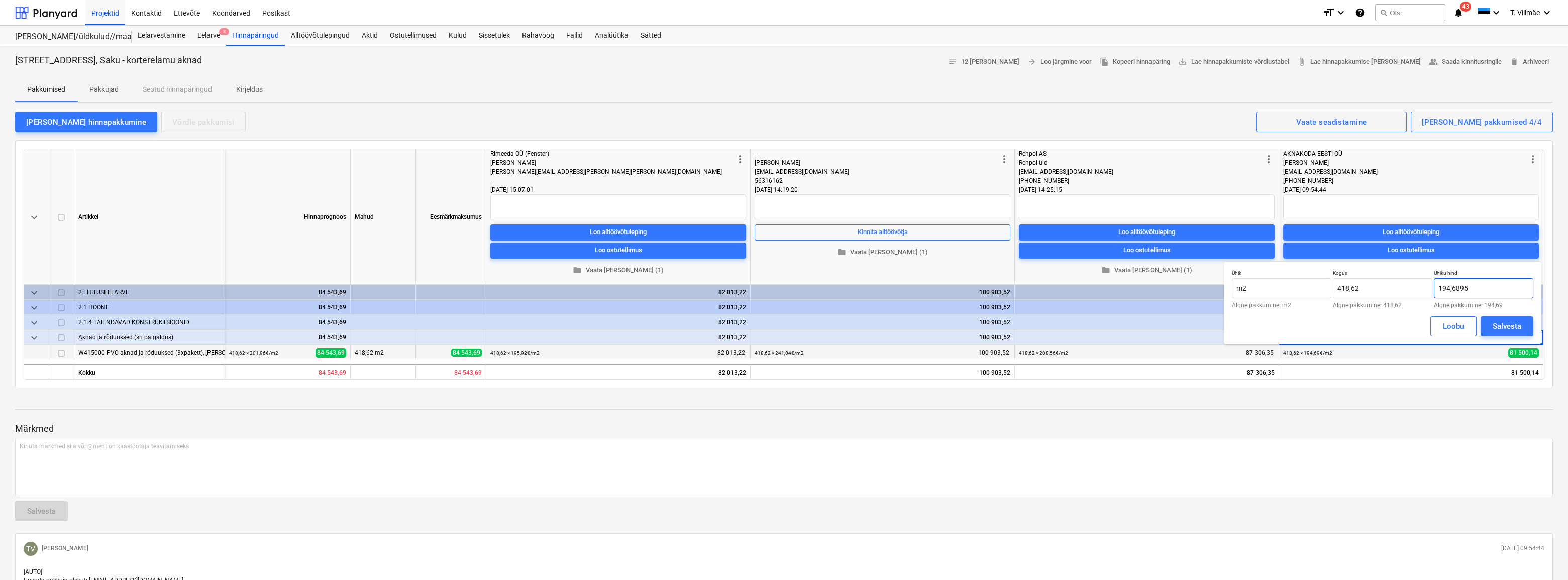
click at [790, 284] on input "194,6895" at bounding box center [1483, 288] width 100 height 20
type input "194,69"
click at [790, 328] on div "Salvesta" at bounding box center [1506, 326] width 29 height 13
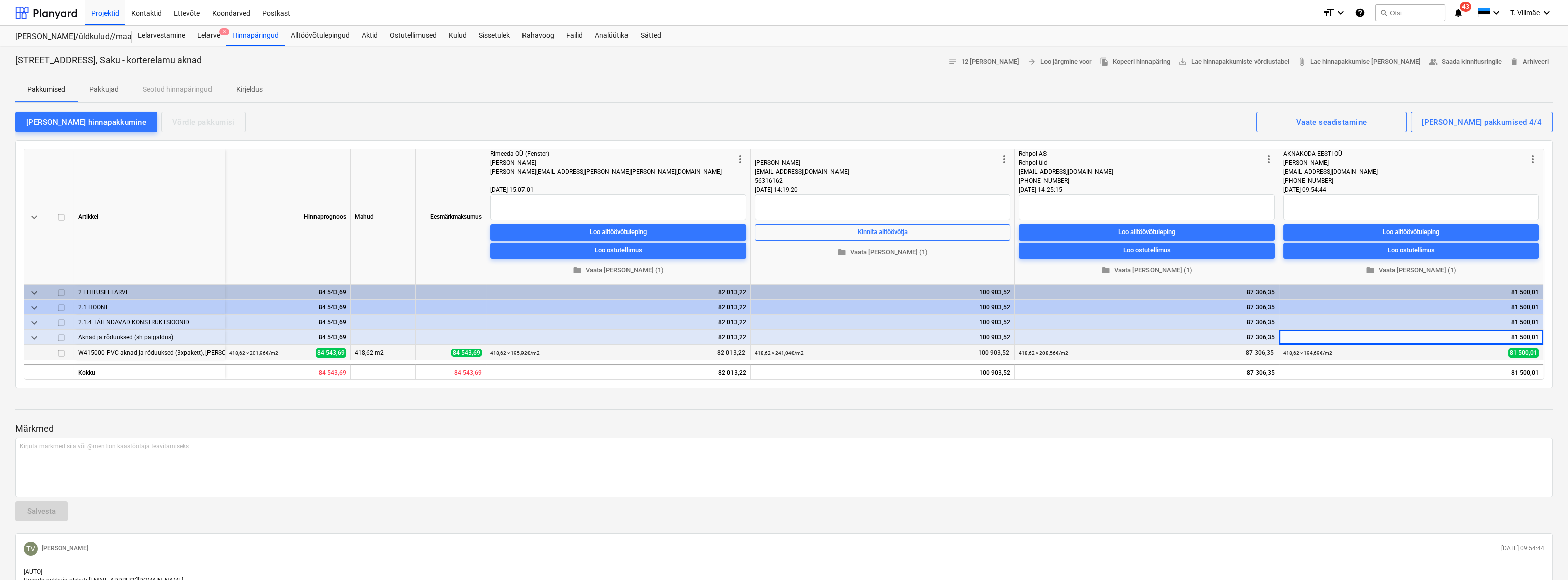
click at [790, 410] on div at bounding box center [783, 410] width 1537 height 1
click at [790, 353] on span "edit" at bounding box center [1287, 353] width 8 height 8
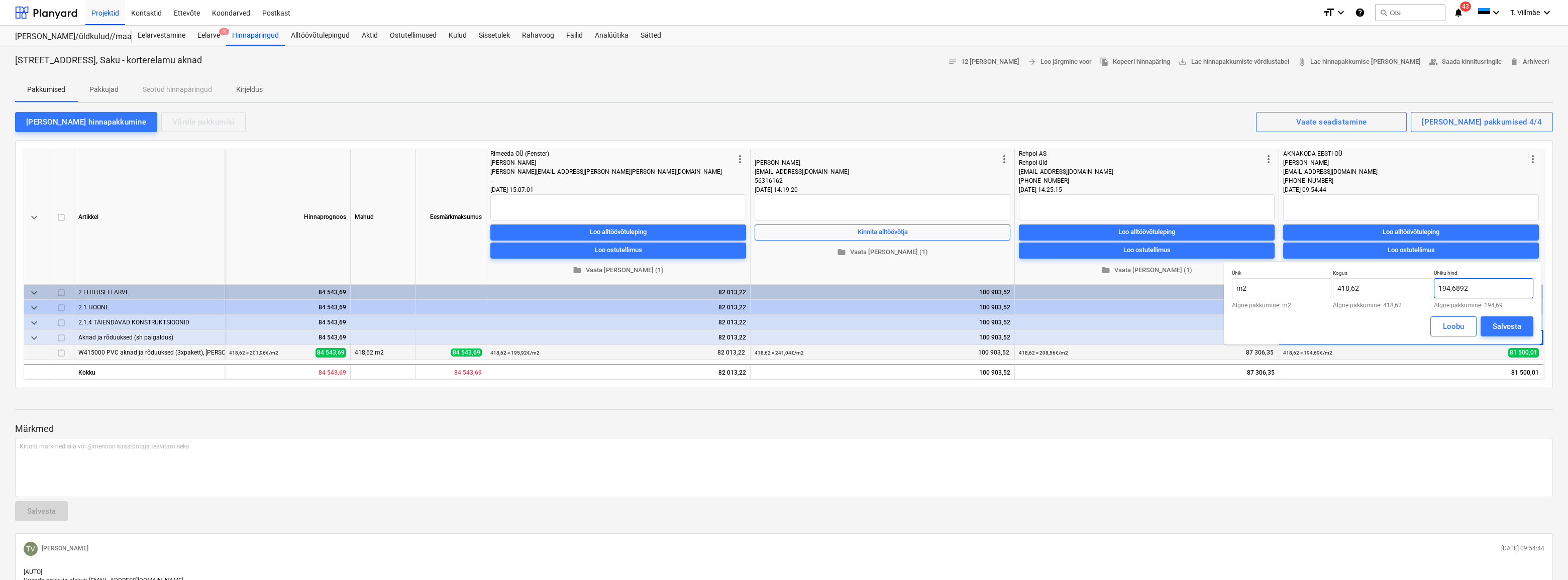
click at [790, 285] on input "194,6892" at bounding box center [1483, 288] width 100 height 20
click at [790, 287] on input "194,6892" at bounding box center [1483, 288] width 100 height 20
type input "194,69"
click at [790, 326] on div "Salvesta" at bounding box center [1506, 326] width 29 height 13
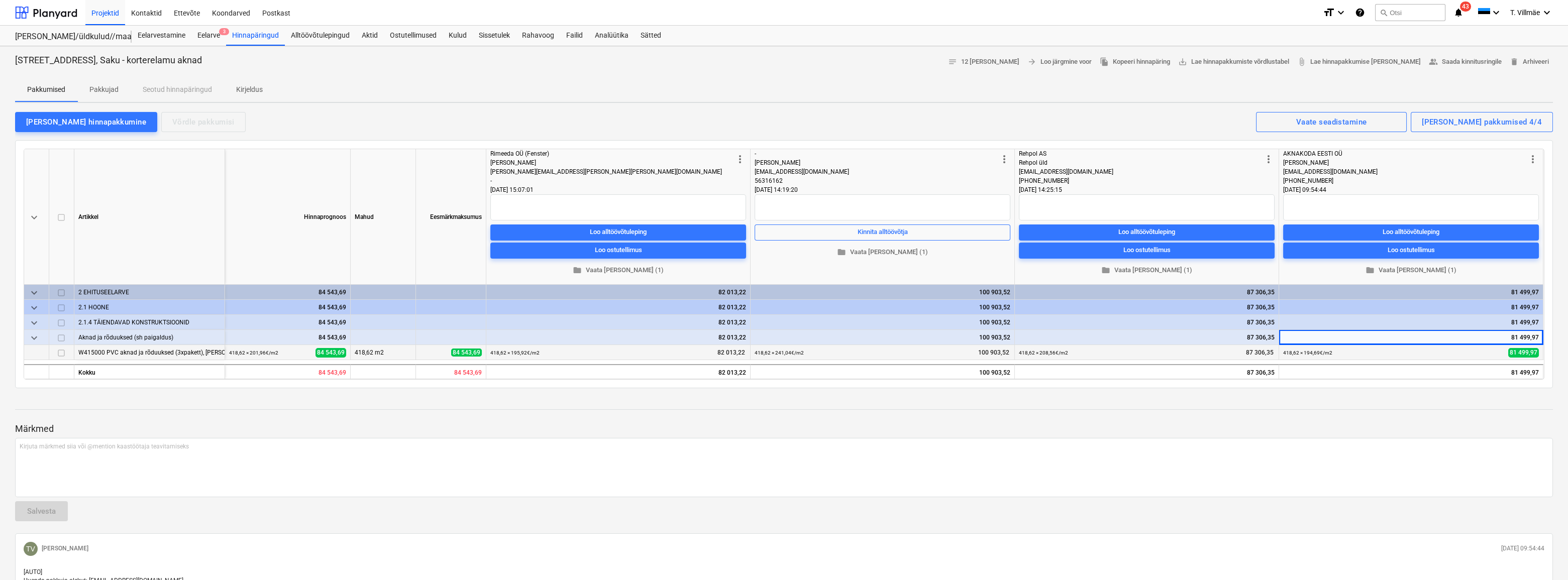
click at [790, 343] on div "81 499,97" at bounding box center [1410, 338] width 256 height 15
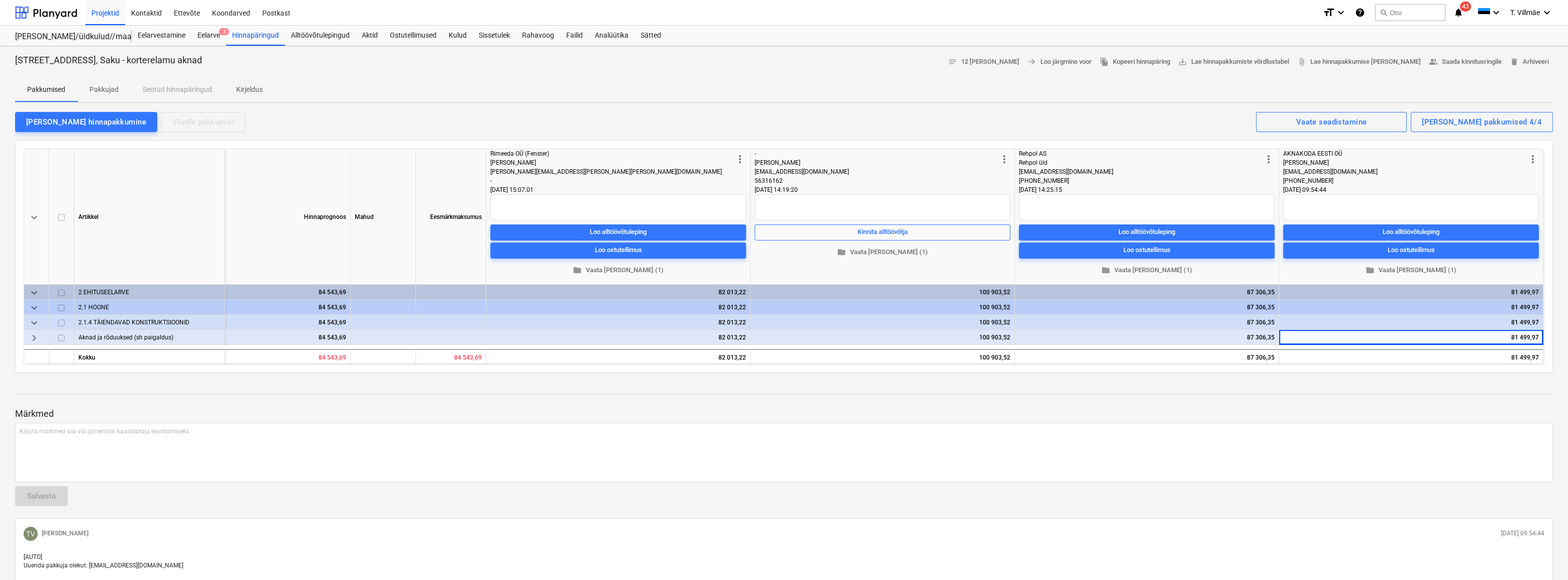
click at [790, 338] on div "81 499,97" at bounding box center [1410, 338] width 256 height 15
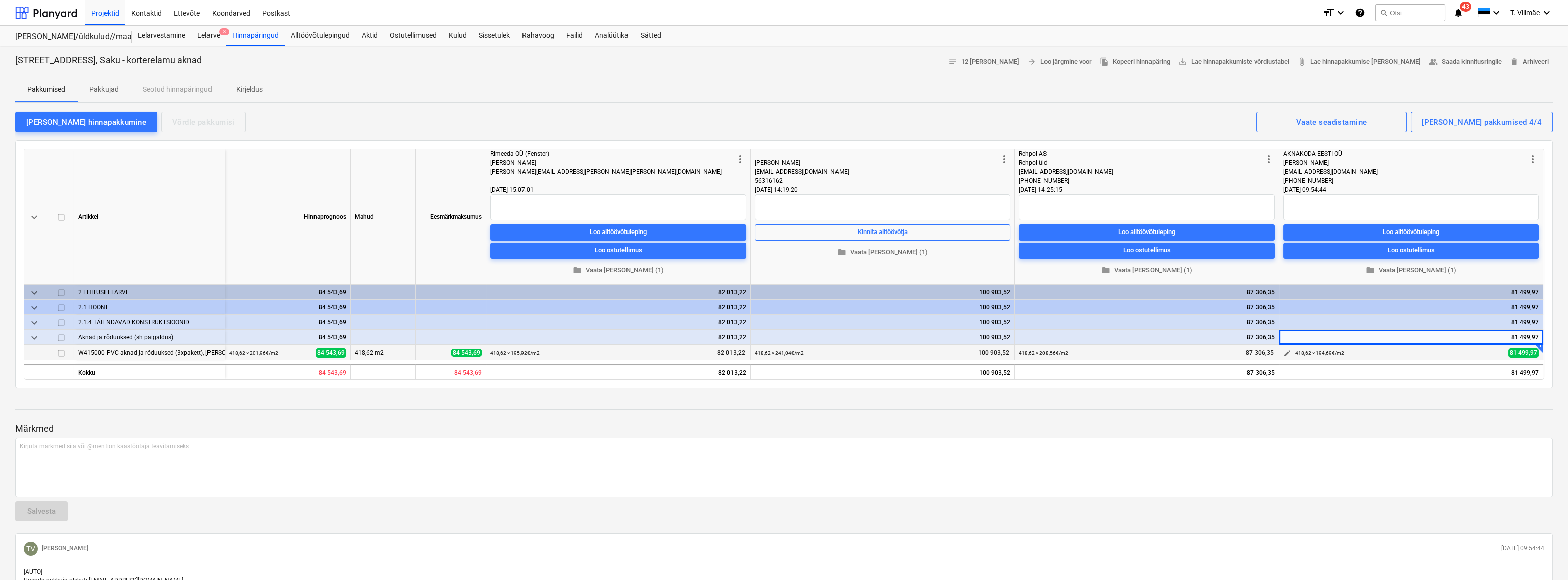
click at [790, 354] on span "edit" at bounding box center [1287, 353] width 8 height 8
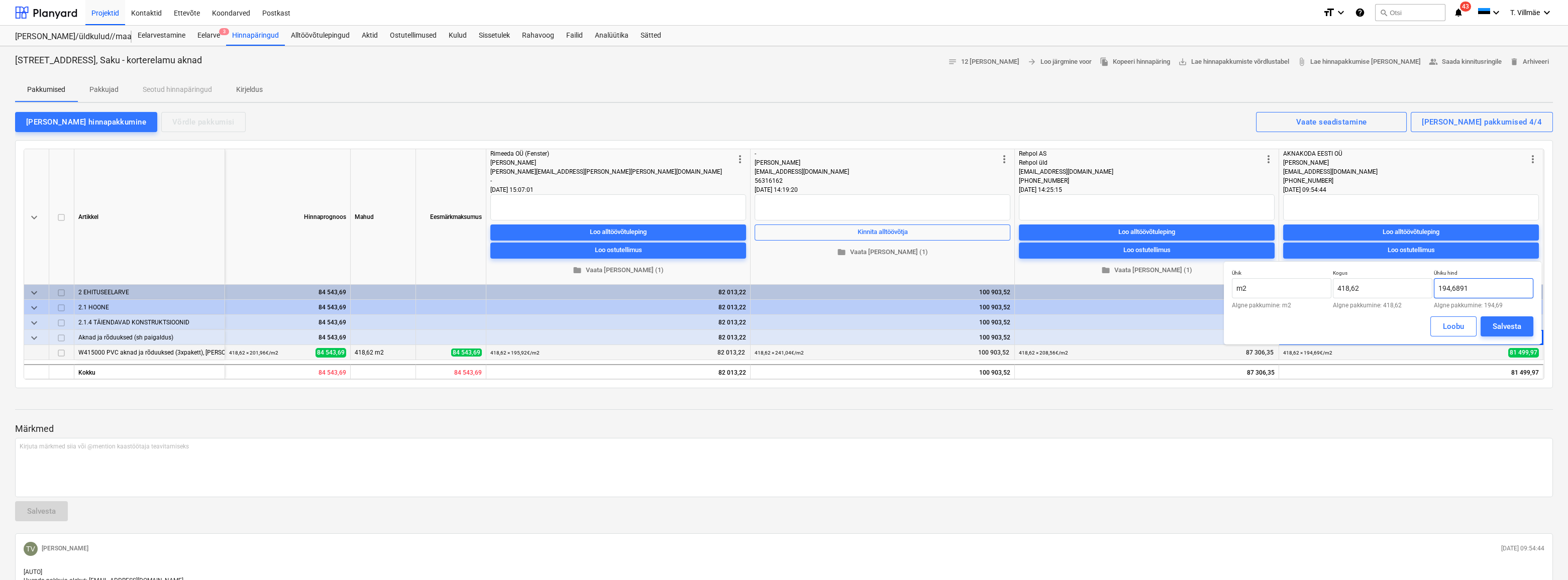
click at [790, 287] on input "194,6891" at bounding box center [1483, 288] width 100 height 20
click at [790, 290] on input "194,6891" at bounding box center [1483, 288] width 100 height 20
type input "194,69"
click at [790, 323] on div "Salvesta" at bounding box center [1506, 326] width 29 height 13
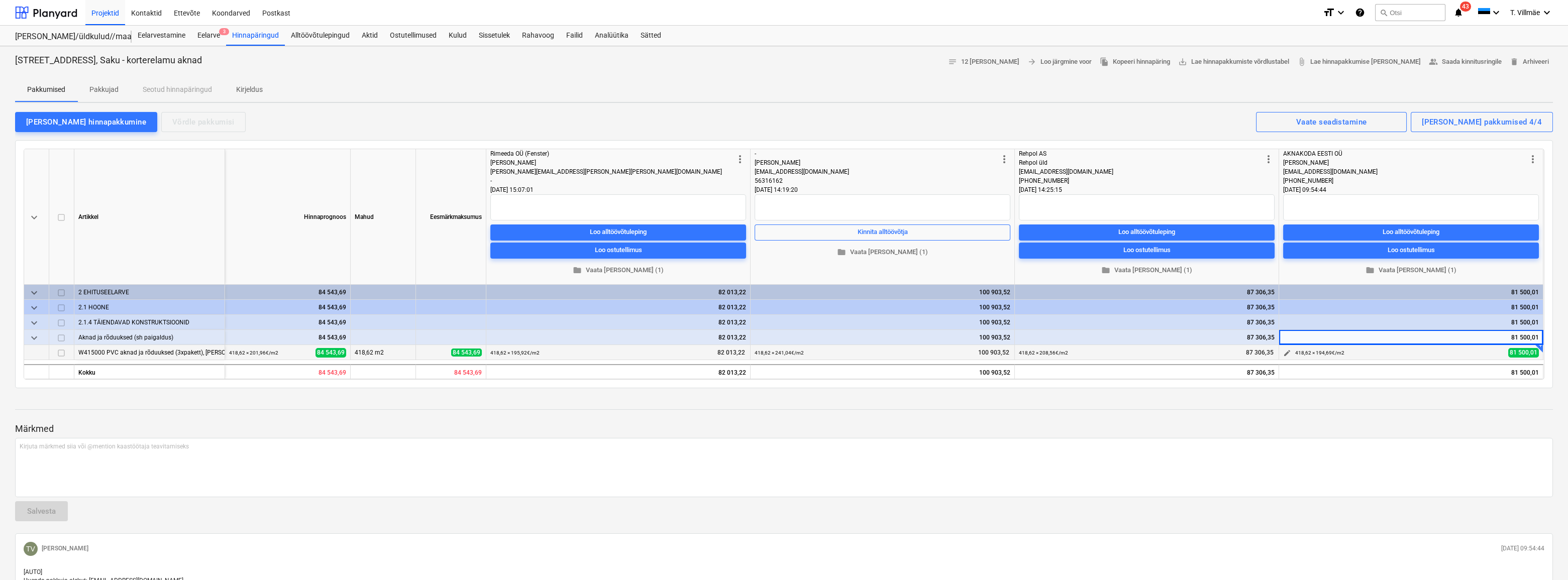
click at [790, 353] on span "edit" at bounding box center [1287, 353] width 8 height 8
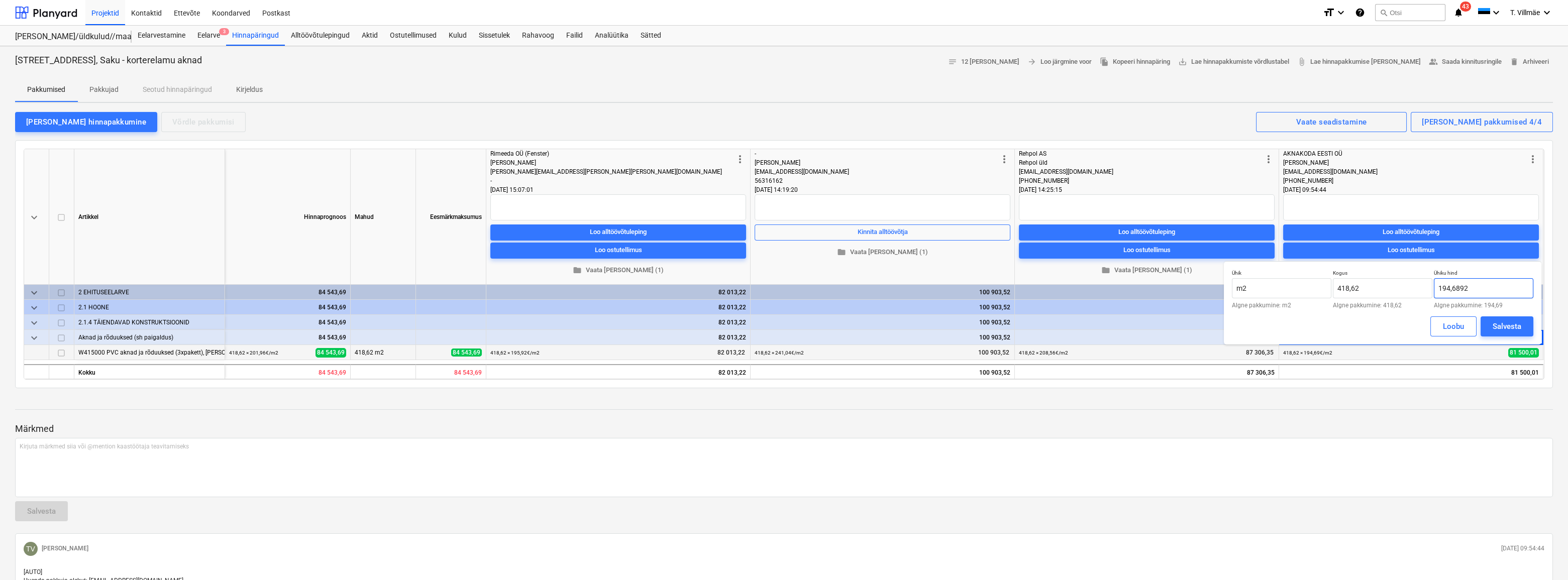
click at [790, 289] on input "194,6892" at bounding box center [1483, 288] width 100 height 20
type input "194,69"
click at [790, 325] on div "Salvesta" at bounding box center [1506, 326] width 29 height 13
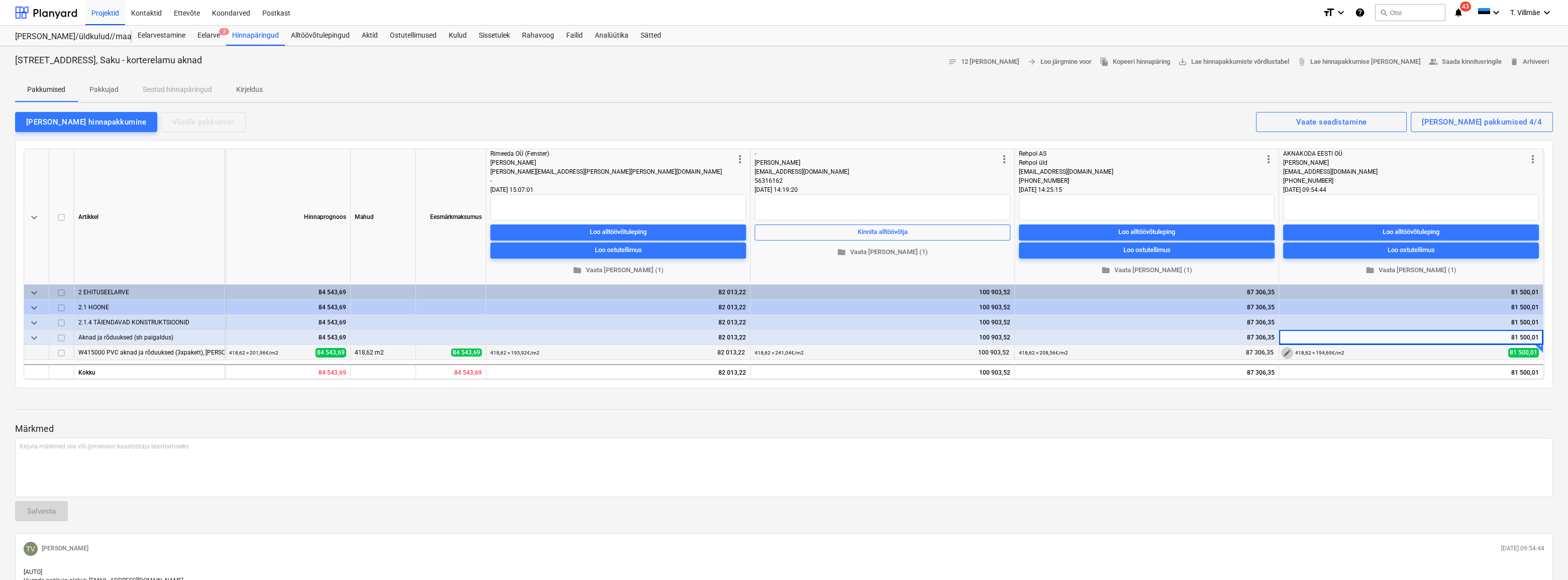
click at [790, 352] on span "edit" at bounding box center [1287, 353] width 8 height 8
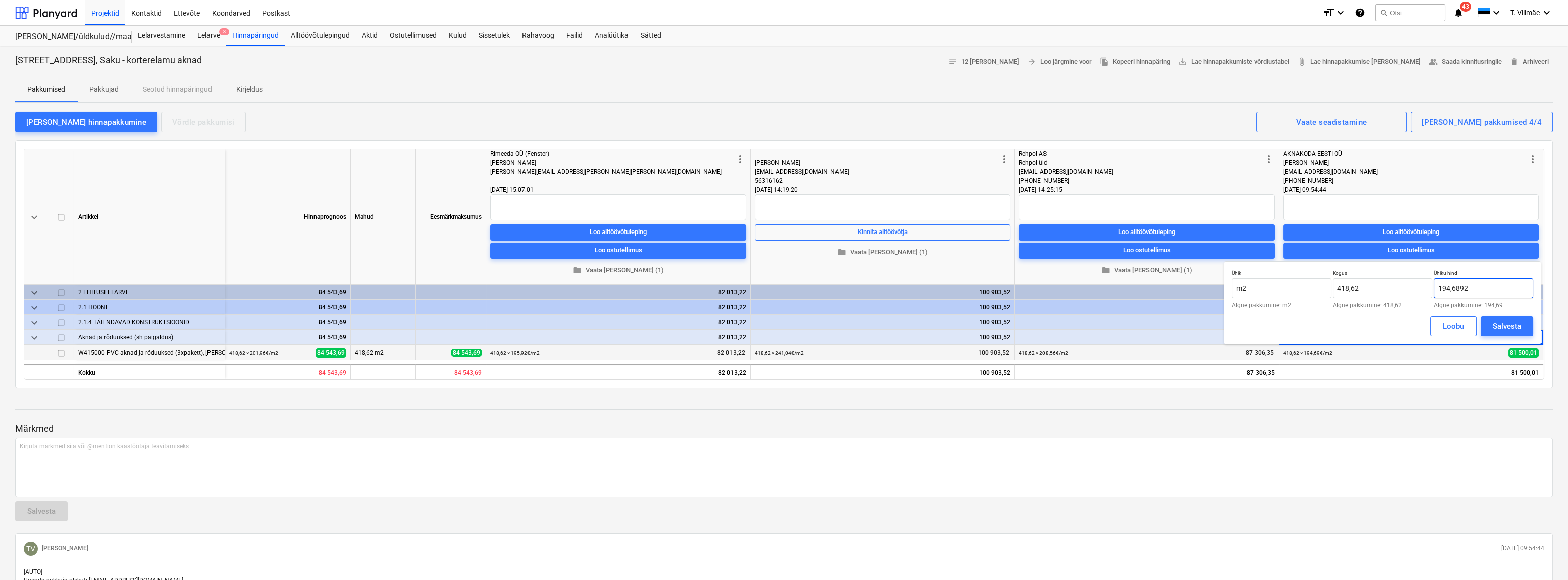
click at [790, 287] on input "194,6892" at bounding box center [1483, 288] width 100 height 20
click at [790, 288] on input "194,6892" at bounding box center [1483, 288] width 100 height 20
type input "194,69"
click at [790, 325] on div "Salvesta" at bounding box center [1506, 326] width 29 height 13
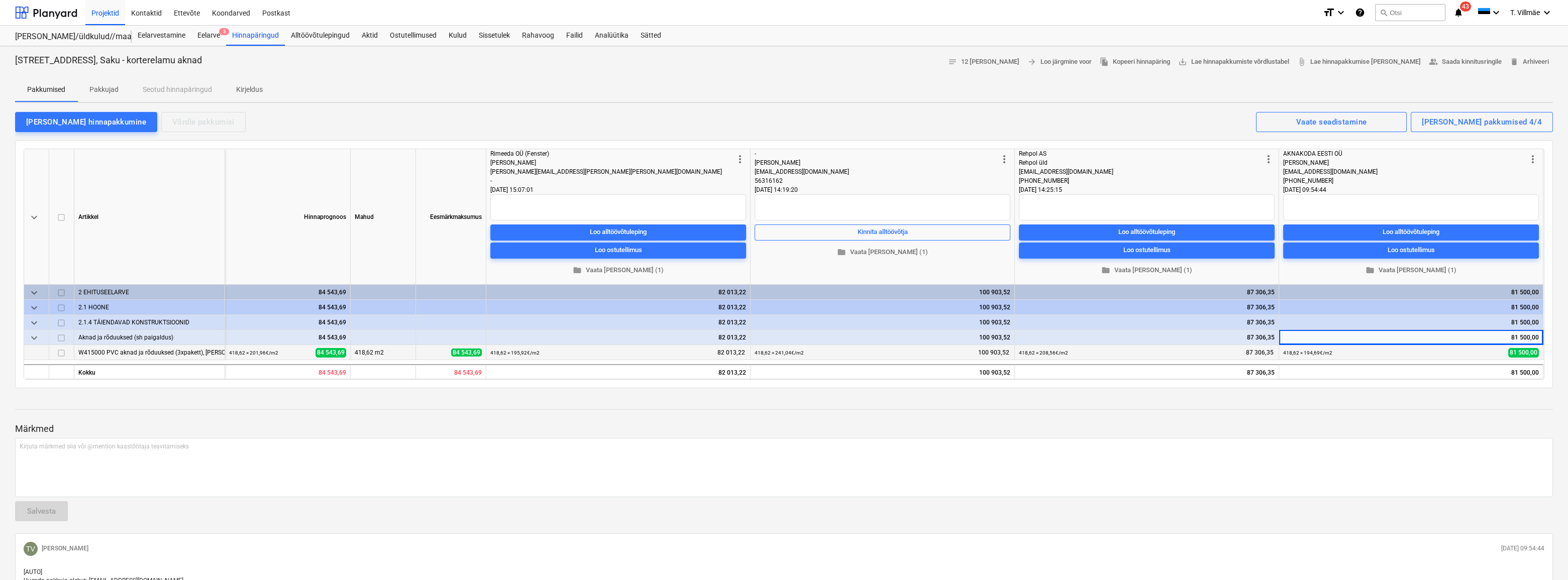
click at [790, 404] on div at bounding box center [783, 400] width 1537 height 8
drag, startPoint x: 1362, startPoint y: 416, endPoint x: 1352, endPoint y: 425, distance: 13.5
click at [790, 412] on div at bounding box center [783, 419] width 1537 height 8
click at [790, 412] on div "Kirjuta märkmed siia või @mention kaastöötaja teavitamiseks ﻿" at bounding box center [783, 467] width 1537 height 59
click at [790, 412] on div at bounding box center [783, 419] width 1537 height 8
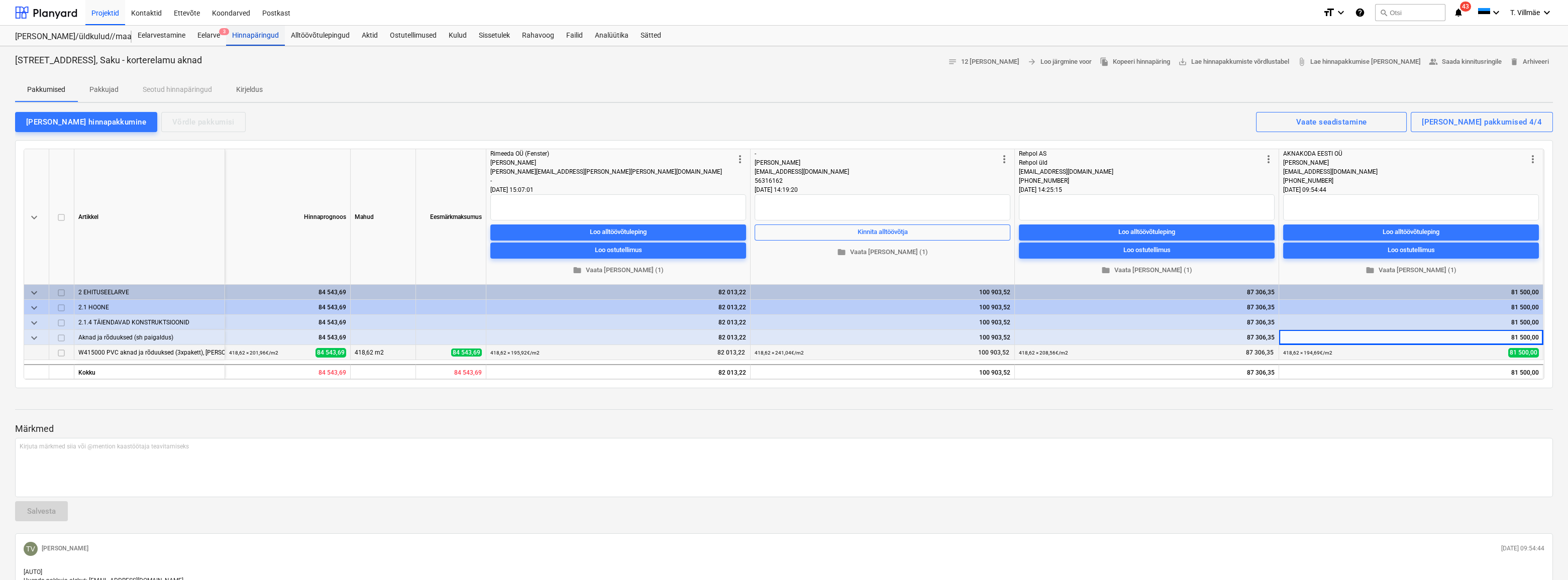
click at [266, 35] on div "Hinnapäringud" at bounding box center [255, 35] width 59 height 20
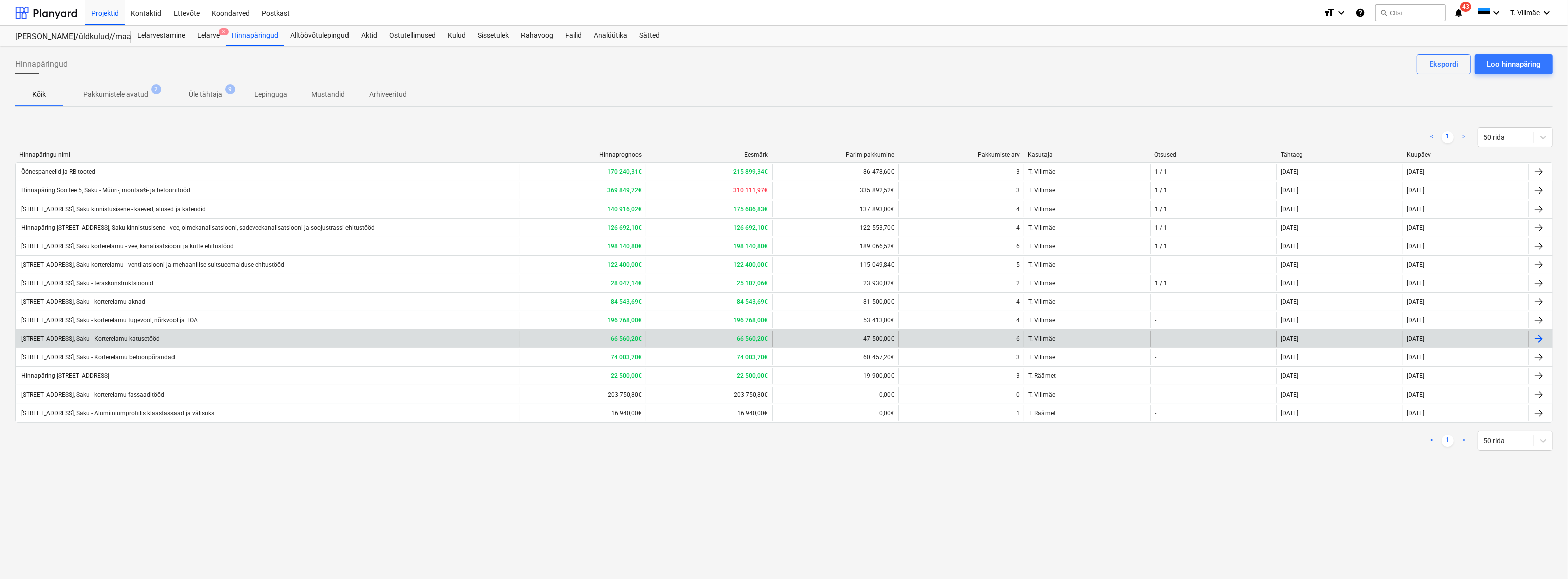
click at [119, 338] on div "[STREET_ADDRESS], Saku - Korterelamu katusetööd" at bounding box center [89, 339] width 140 height 7
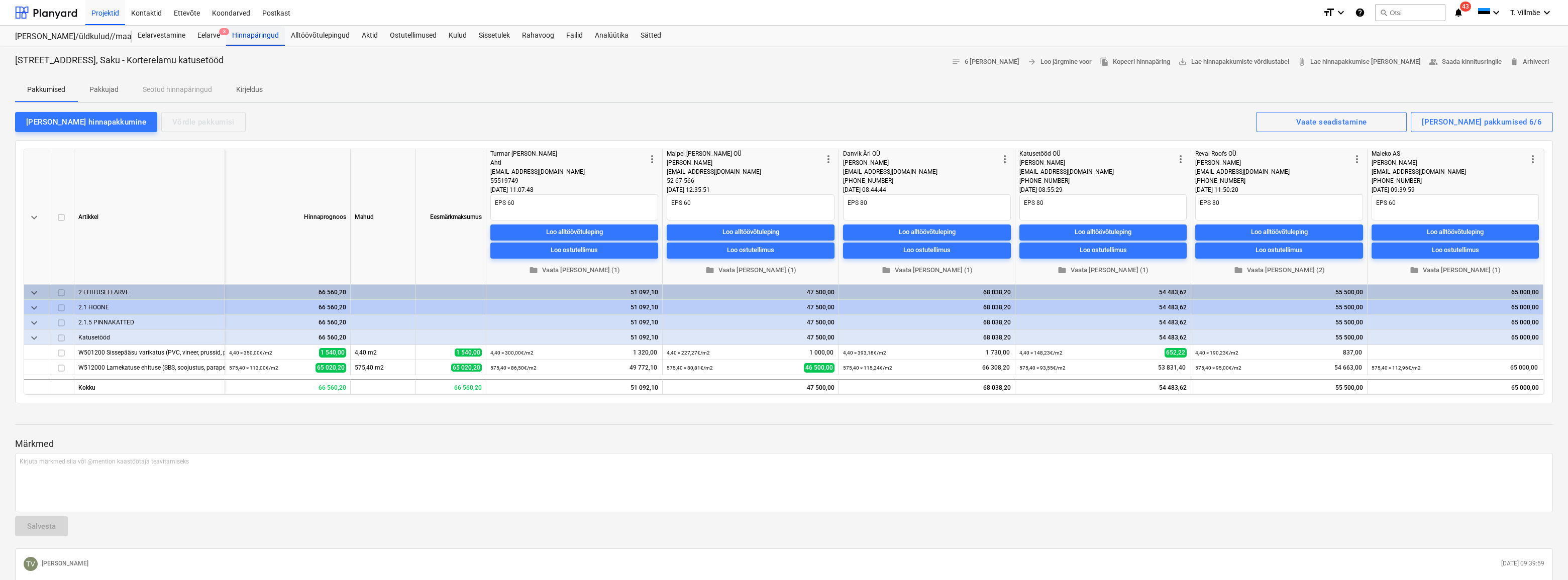
click at [245, 40] on div "Hinnapäringud" at bounding box center [255, 35] width 59 height 20
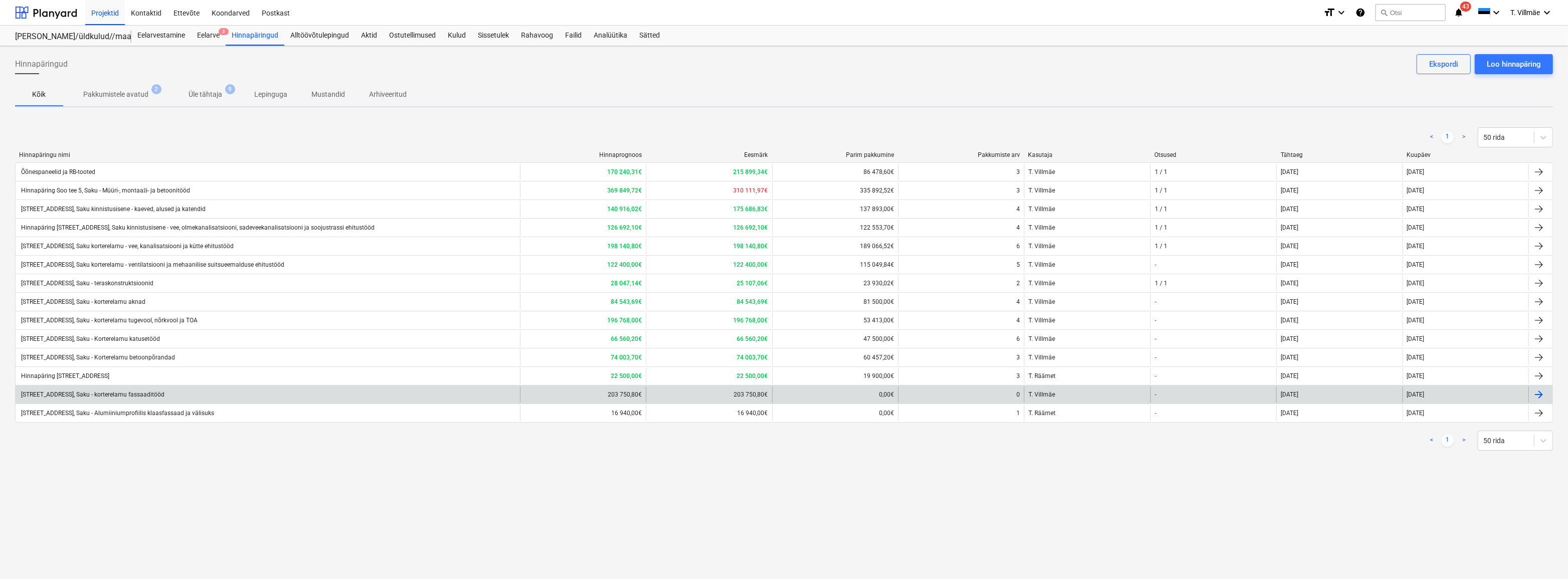
click at [139, 394] on div "[STREET_ADDRESS], Saku - korterelamu fassaaditööd" at bounding box center [91, 394] width 145 height 7
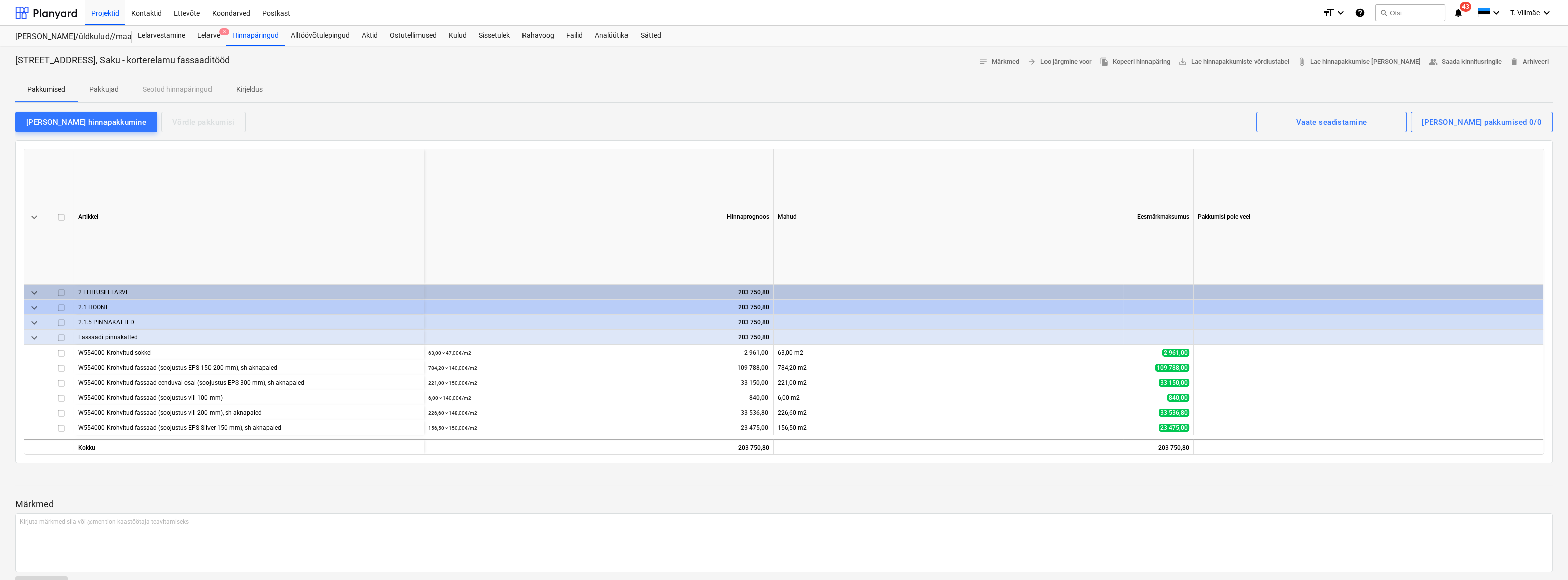
click at [109, 92] on p "Pakkujad" at bounding box center [104, 89] width 29 height 11
click at [253, 33] on div "Hinnapäringud" at bounding box center [255, 35] width 59 height 20
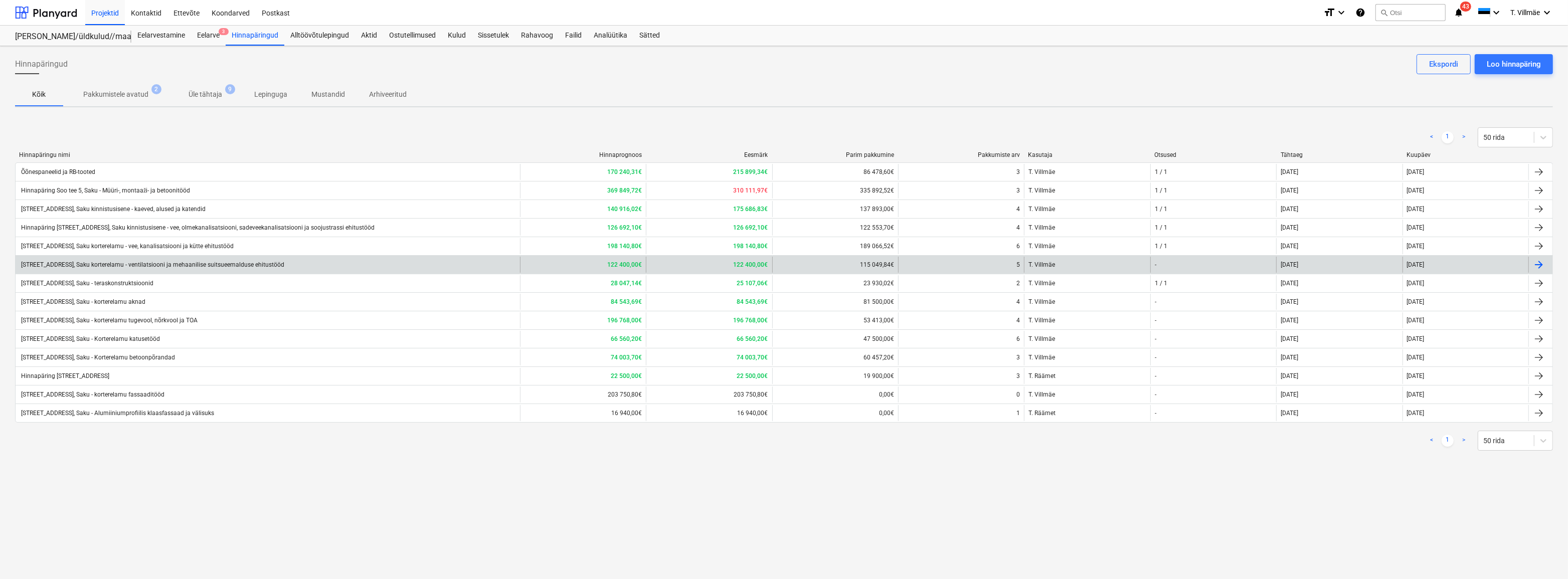
click at [140, 265] on div "[STREET_ADDRESS], Saku korterelamu - ventilatsiooni ja mehaanilise suitsueemald…" at bounding box center [152, 264] width 265 height 7
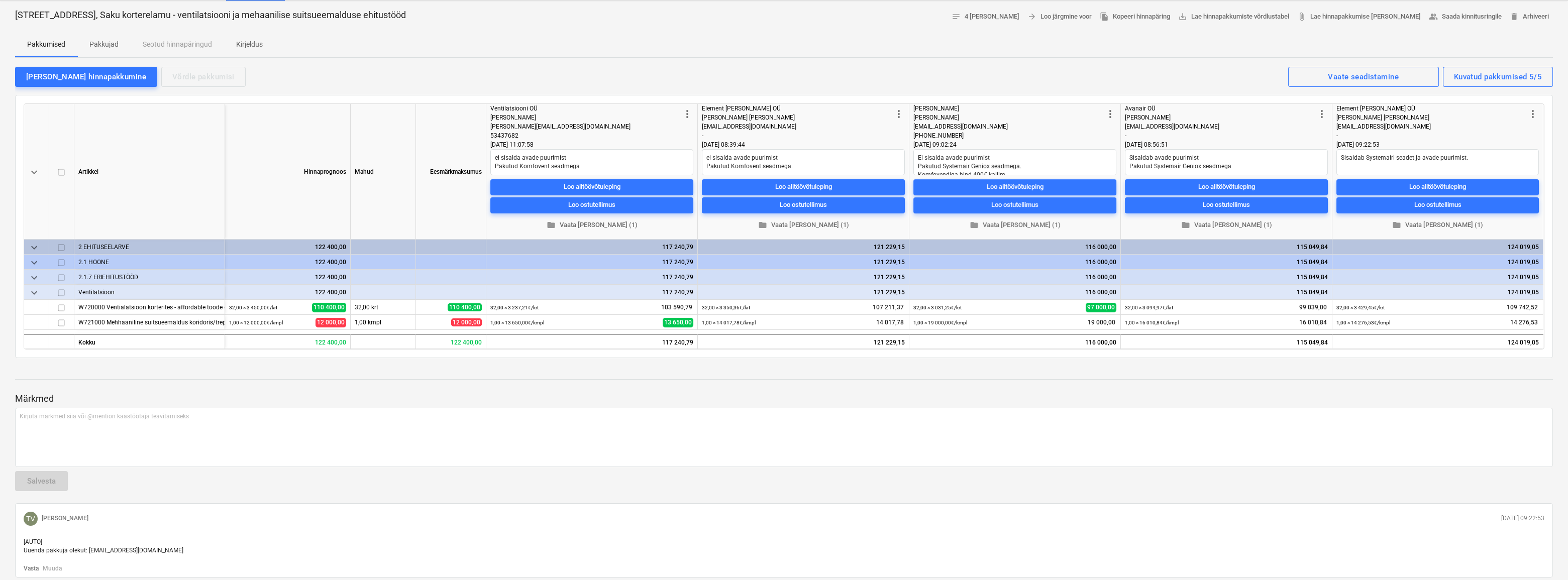
type textarea "x"
